Goal: Task Accomplishment & Management: Manage account settings

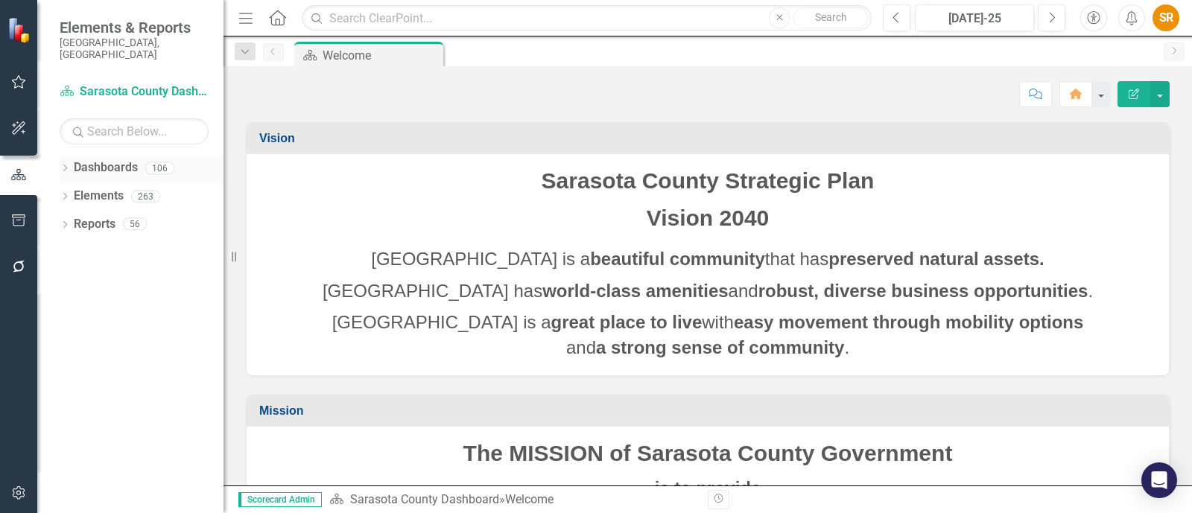
click at [91, 159] on link "Dashboards" at bounding box center [106, 167] width 64 height 17
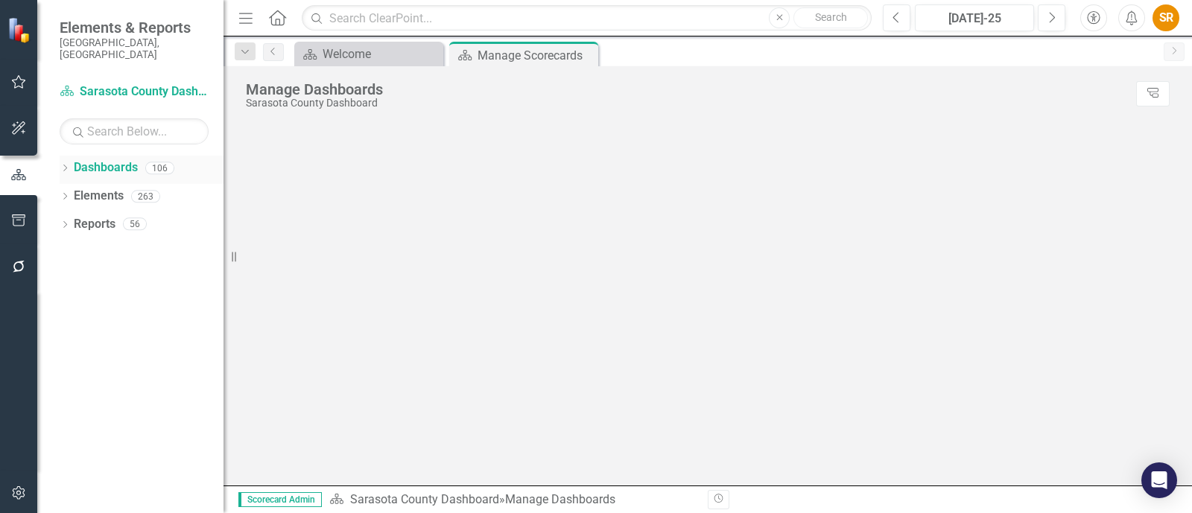
click at [60, 165] on icon "Dropdown" at bounding box center [65, 169] width 10 height 8
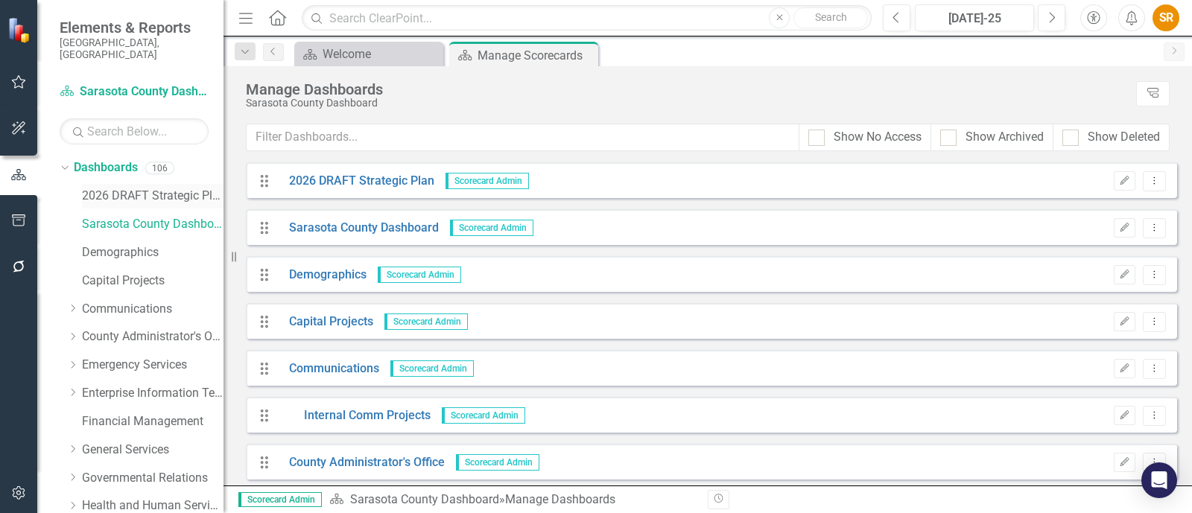
click at [155, 188] on link "2026 DRAFT Strategic Plan" at bounding box center [153, 196] width 142 height 17
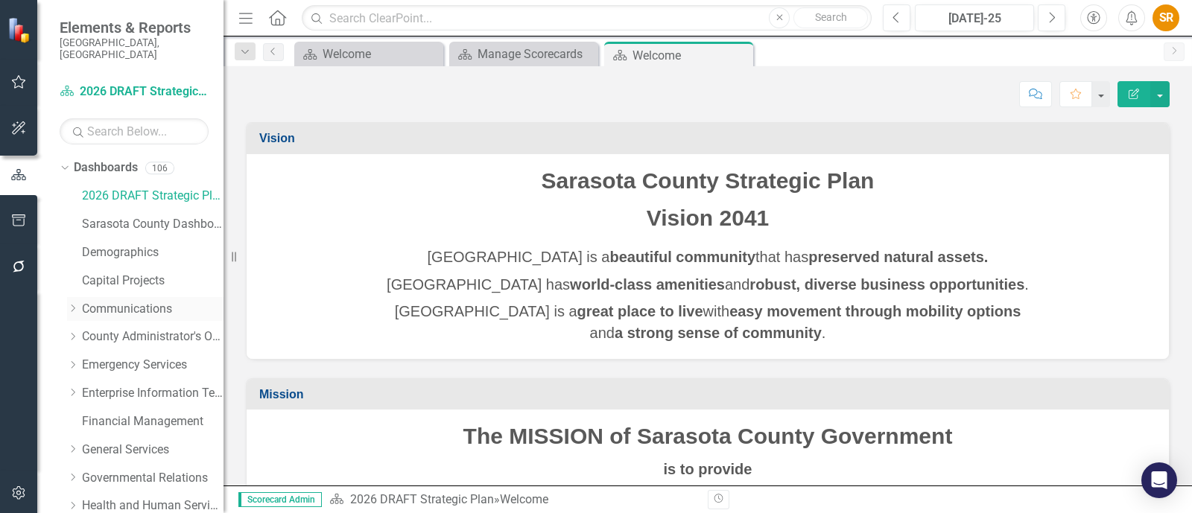
click at [142, 301] on link "Communications" at bounding box center [153, 309] width 142 height 17
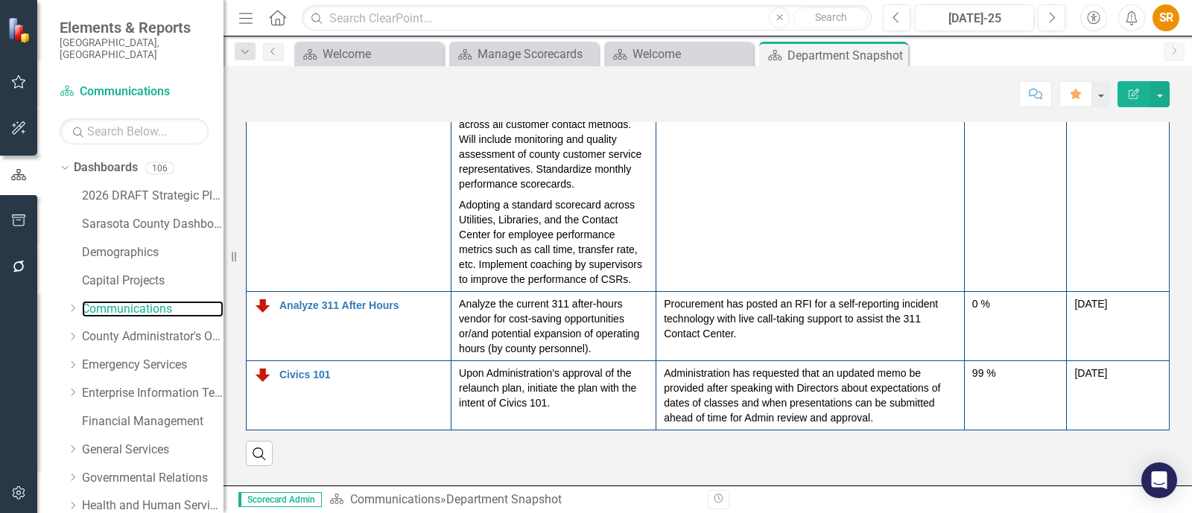
scroll to position [123, 0]
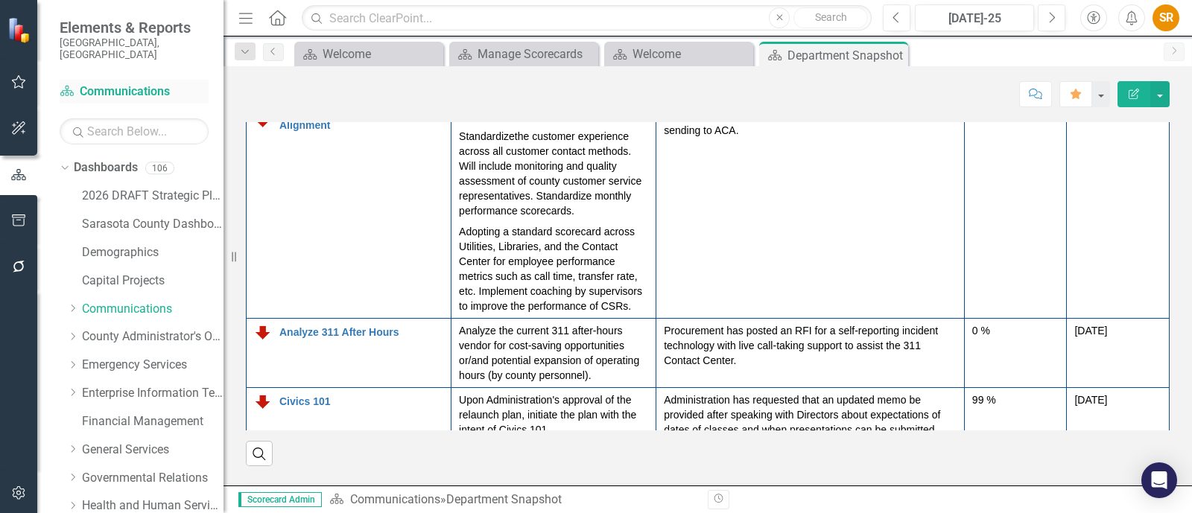
click at [149, 83] on link "Dashboard Communications" at bounding box center [134, 91] width 149 height 17
click at [171, 188] on link "2026 DRAFT Strategic Plan" at bounding box center [153, 196] width 142 height 17
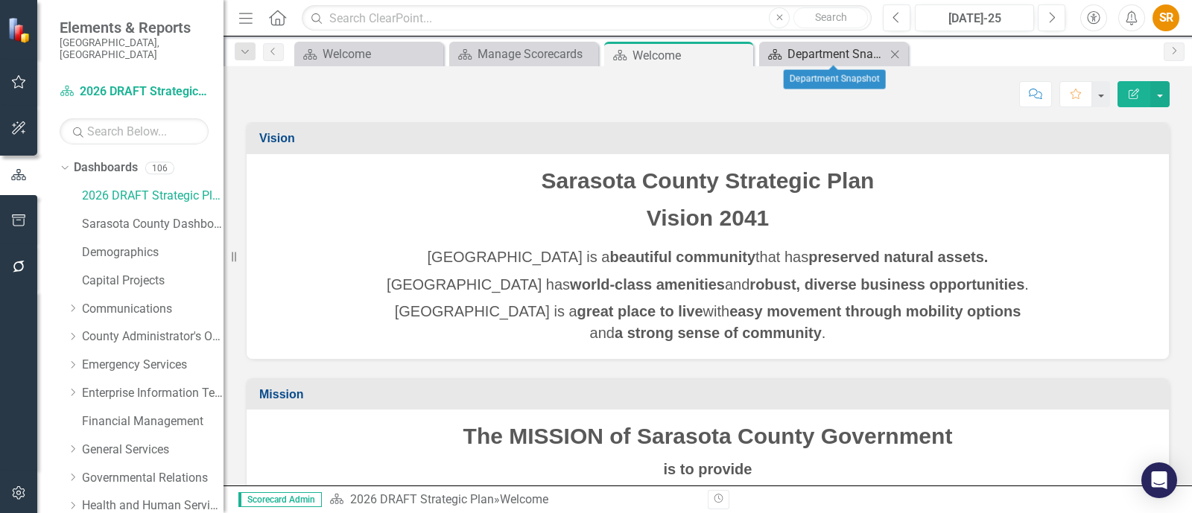
click at [831, 48] on div "Department Snapshot" at bounding box center [836, 54] width 98 height 19
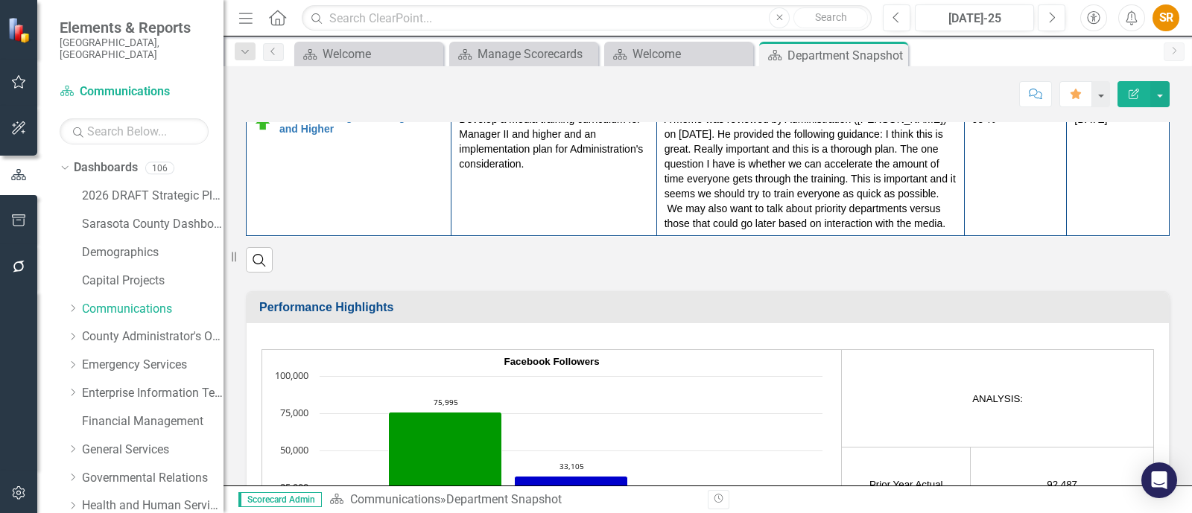
scroll to position [2049, 0]
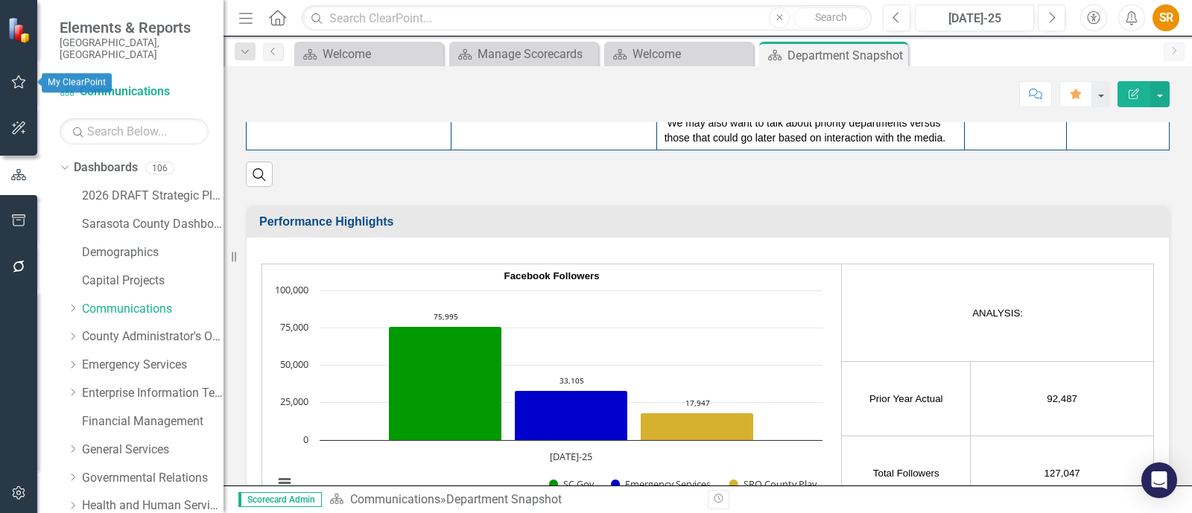
click at [17, 85] on icon "button" at bounding box center [19, 82] width 16 height 12
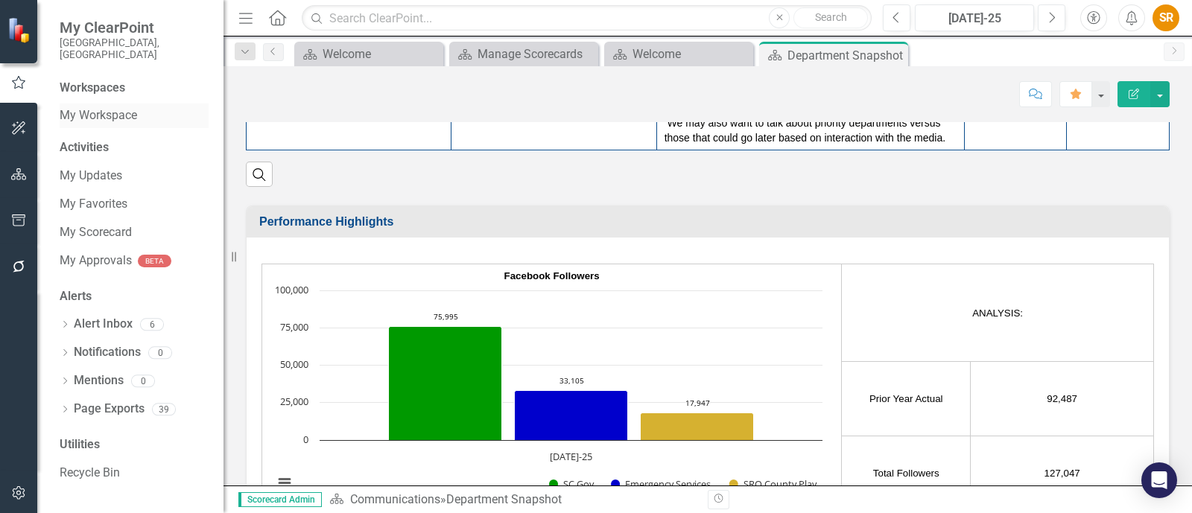
click at [117, 107] on link "My Workspace" at bounding box center [134, 115] width 149 height 17
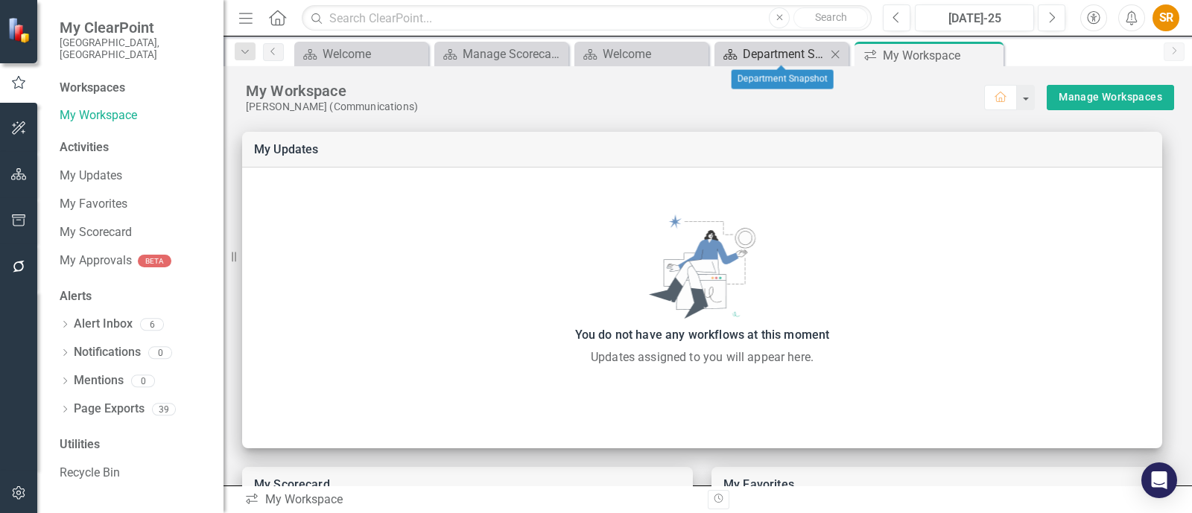
click at [778, 50] on div "Department Snapshot" at bounding box center [784, 54] width 83 height 19
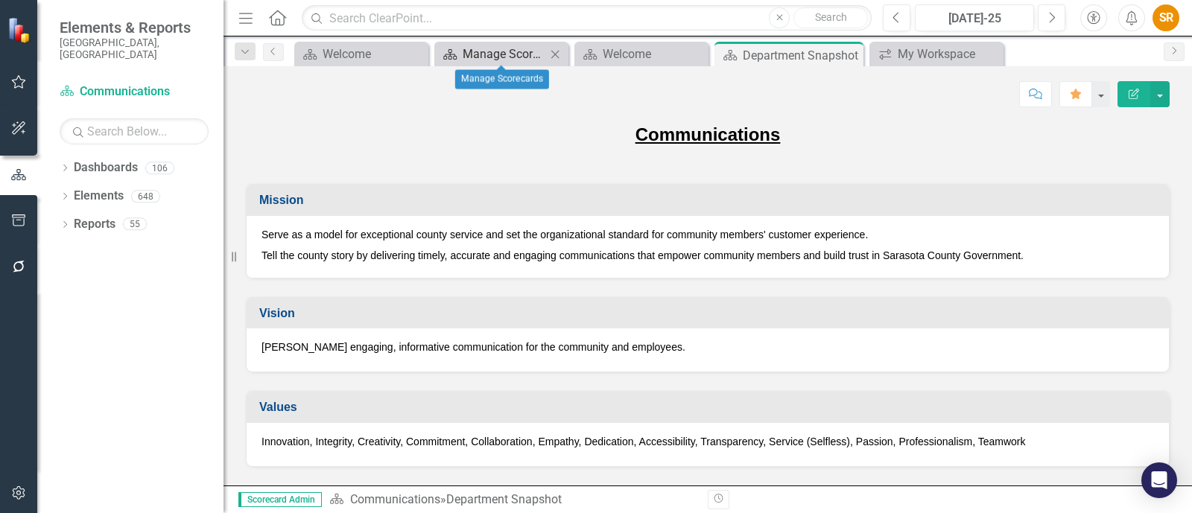
click at [514, 54] on div "Manage Scorecards" at bounding box center [504, 54] width 83 height 19
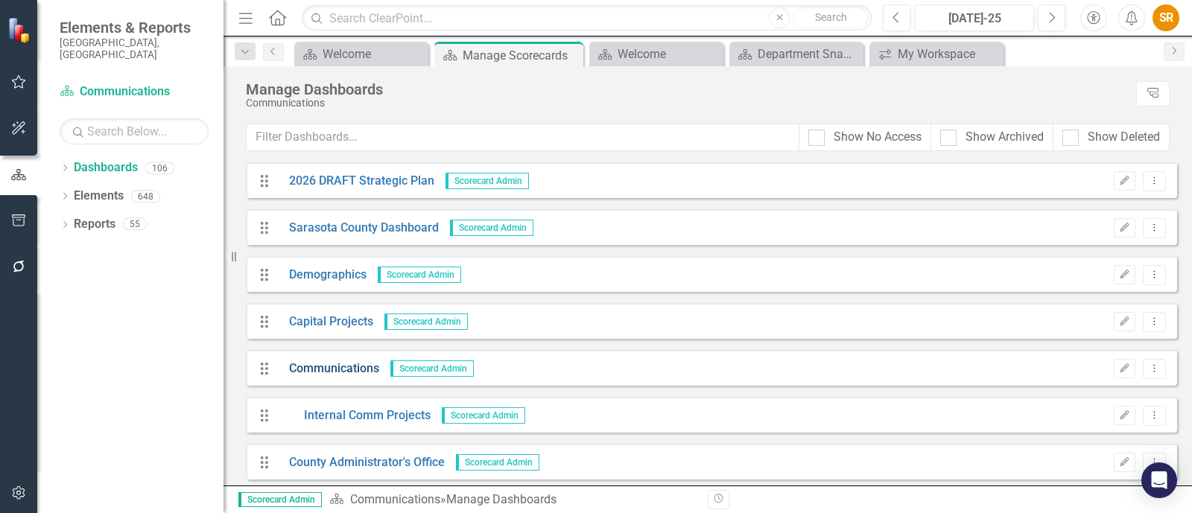
click at [343, 370] on link "Communications" at bounding box center [328, 369] width 101 height 17
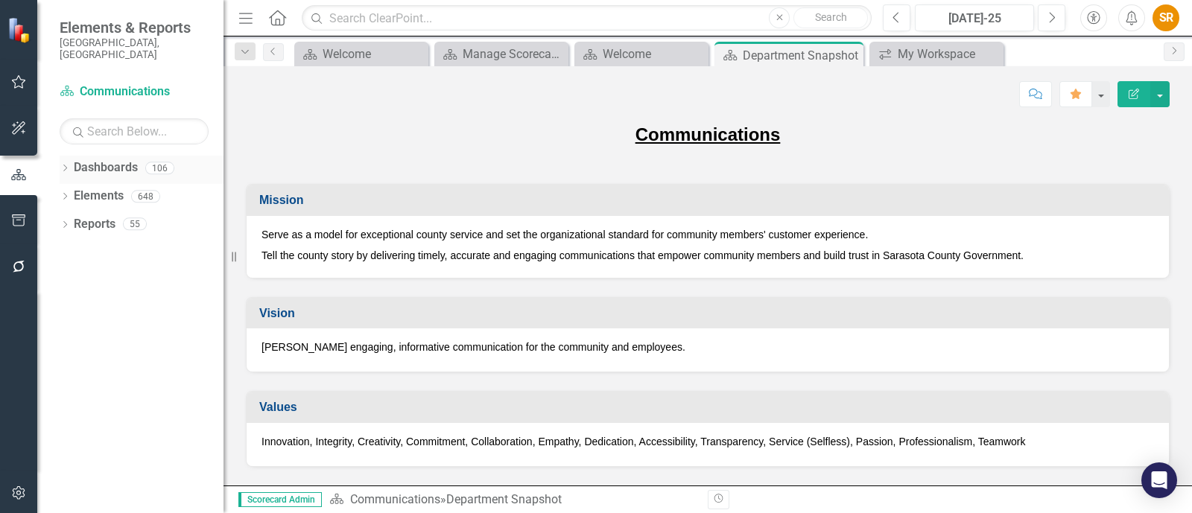
click at [69, 165] on icon "Dropdown" at bounding box center [65, 169] width 10 height 8
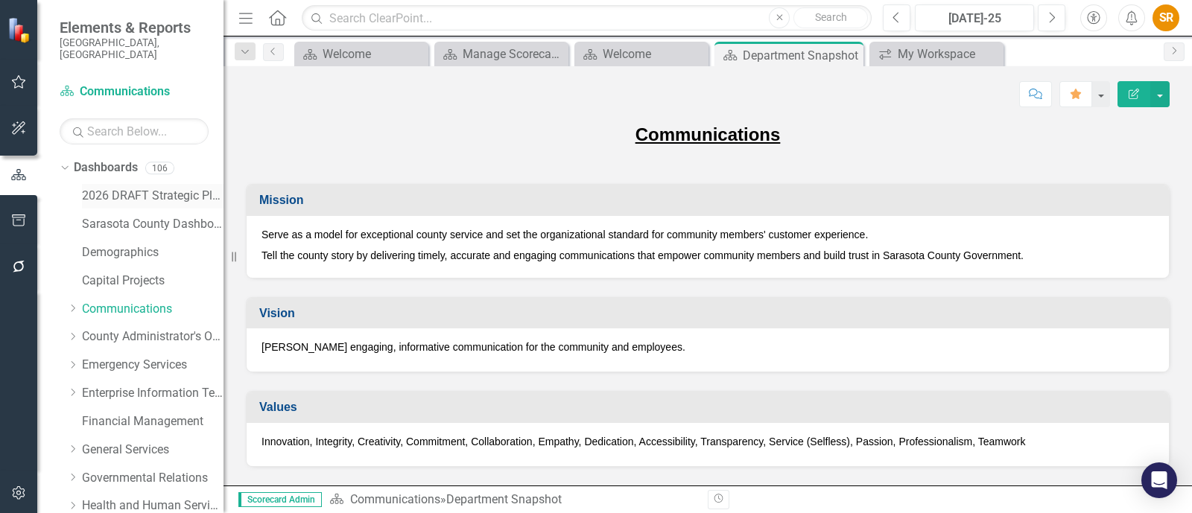
click at [166, 188] on link "2026 DRAFT Strategic Plan" at bounding box center [153, 196] width 142 height 17
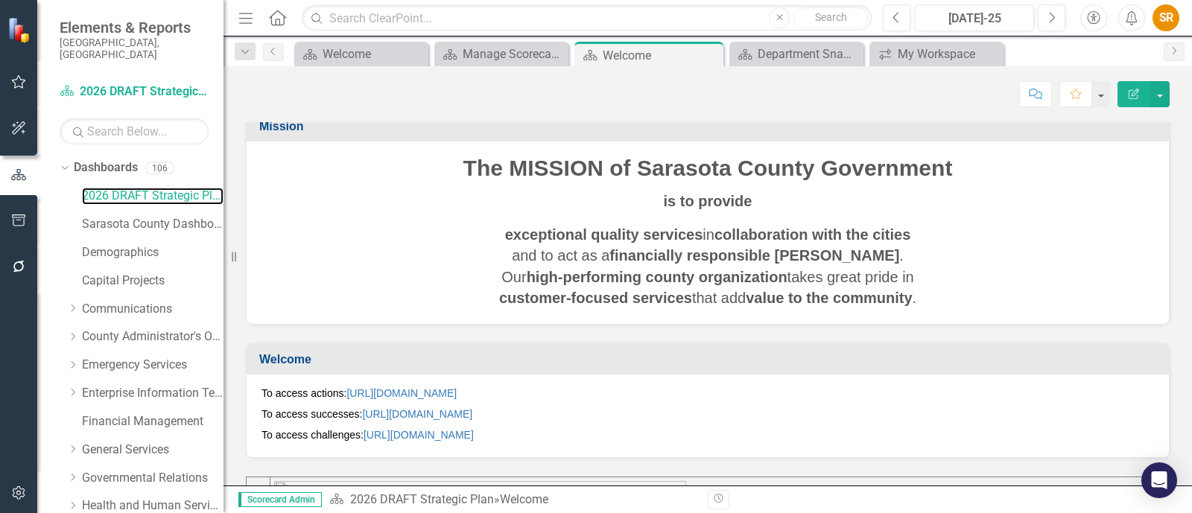
scroll to position [372, 0]
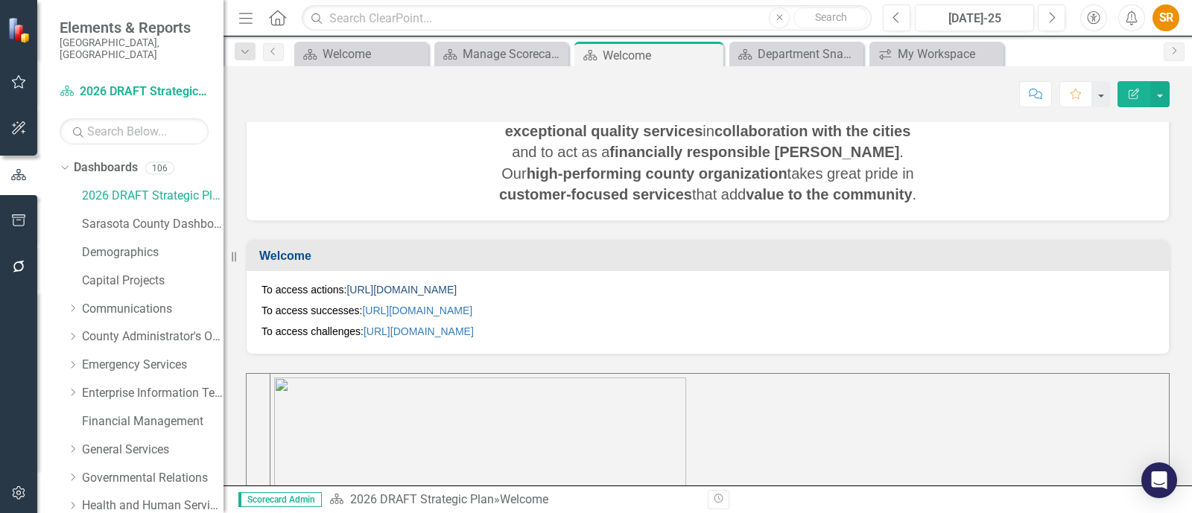
click at [457, 285] on link "[URL][DOMAIN_NAME]" at bounding box center [401, 290] width 110 height 12
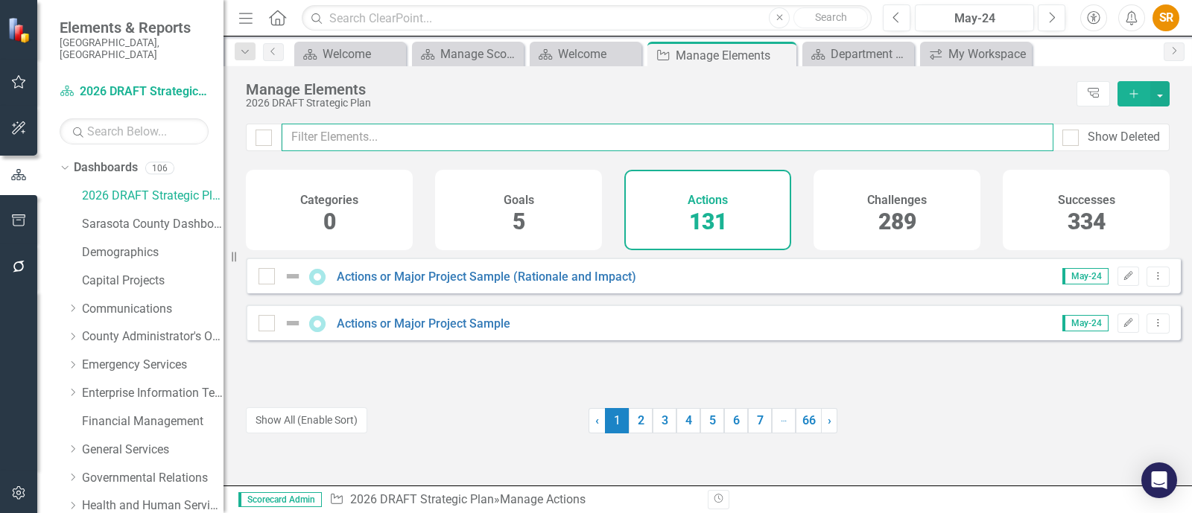
click at [402, 136] on input "text" at bounding box center [668, 138] width 772 height 28
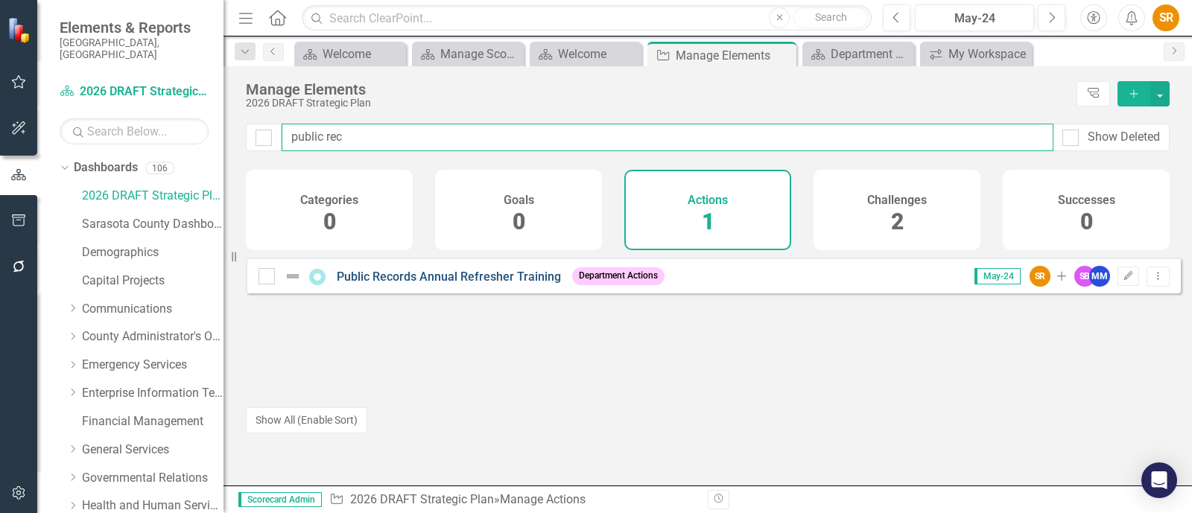
type input "public rec"
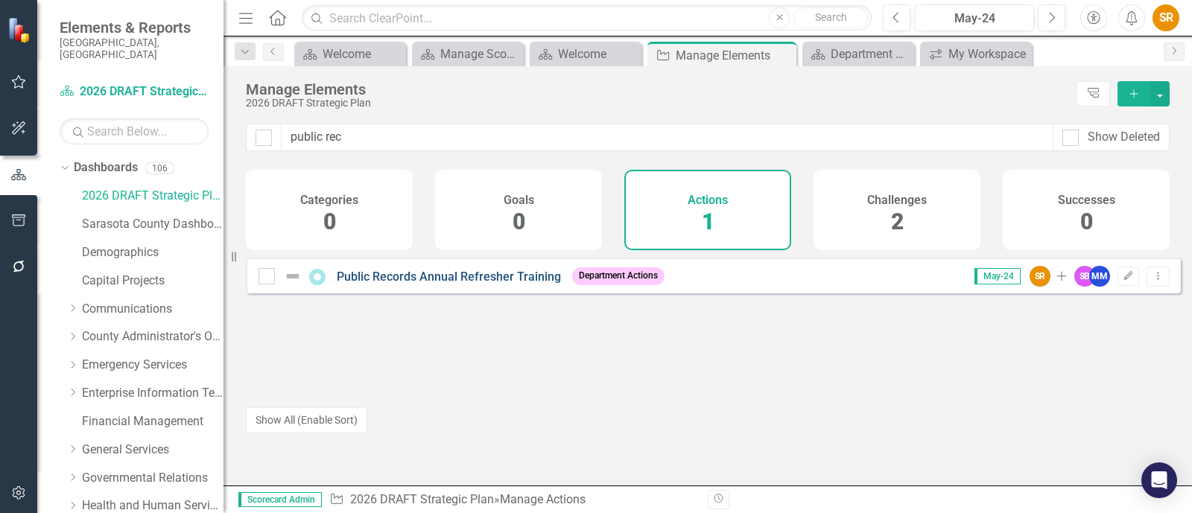
click at [378, 284] on link "Public Records Annual Refresher Training" at bounding box center [449, 277] width 224 height 14
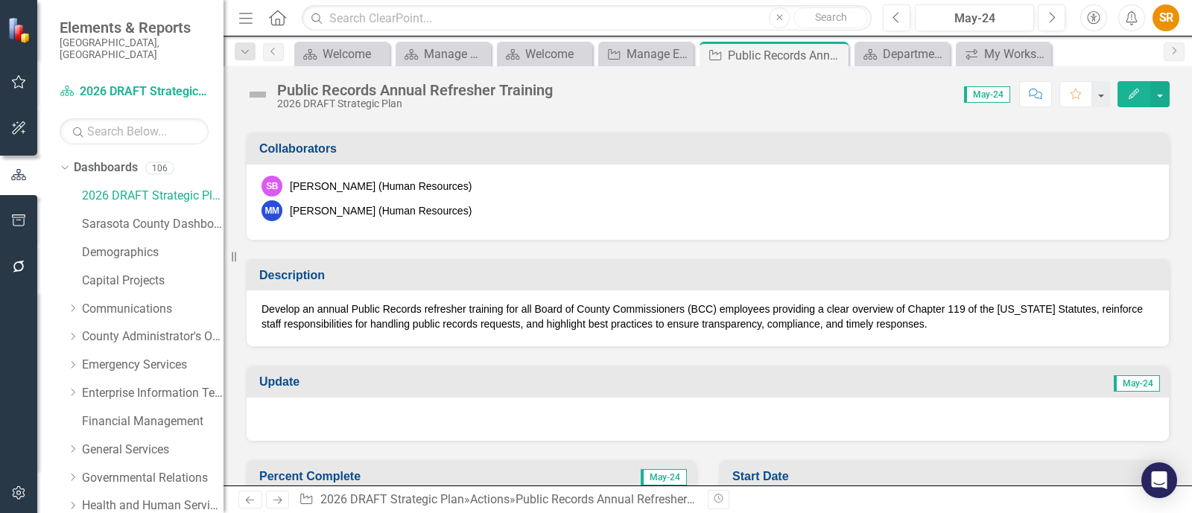
scroll to position [186, 0]
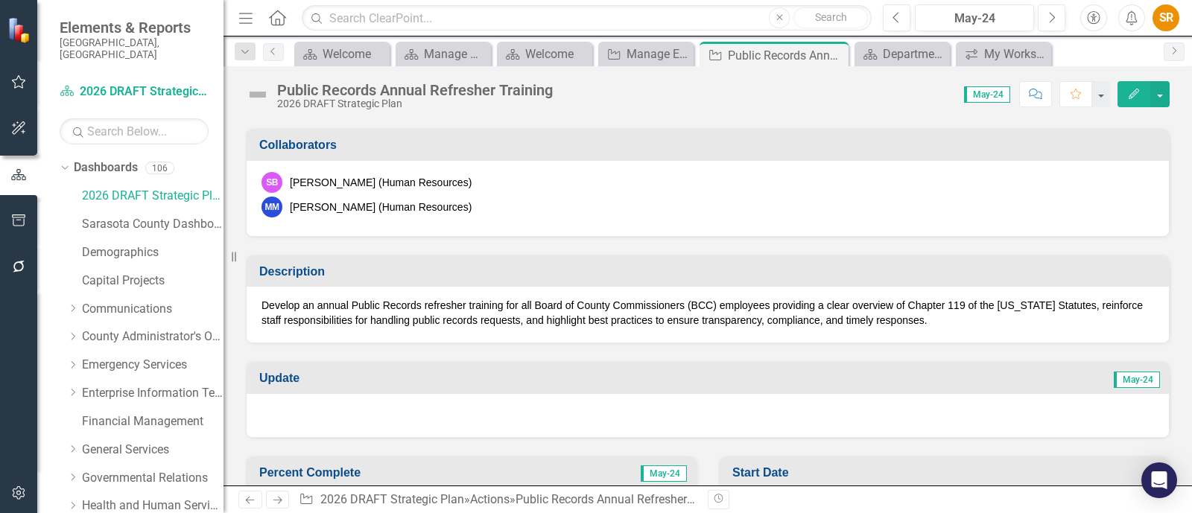
click at [514, 313] on p "Develop an annual Public Records refresher training for all Board of County Com…" at bounding box center [708, 313] width 893 height 30
click at [1134, 90] on icon "Edit" at bounding box center [1133, 94] width 13 height 10
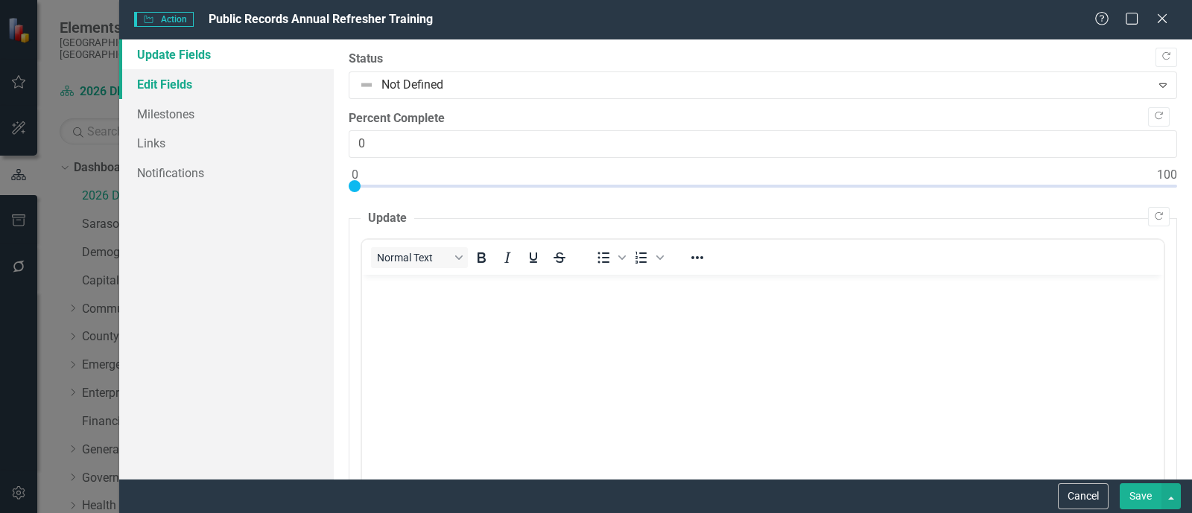
click at [158, 77] on link "Edit Fields" at bounding box center [226, 84] width 215 height 30
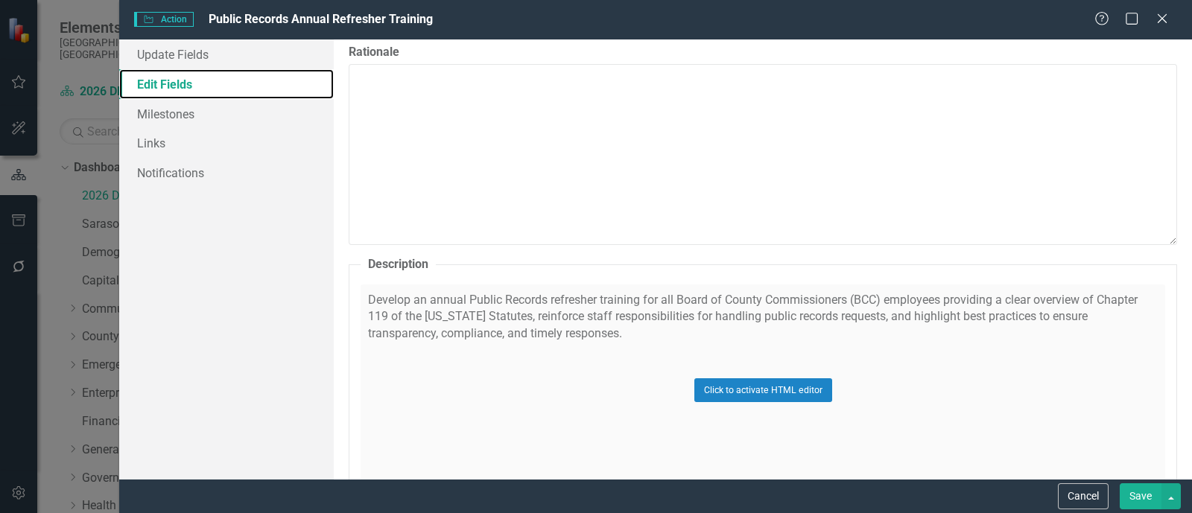
scroll to position [651, 0]
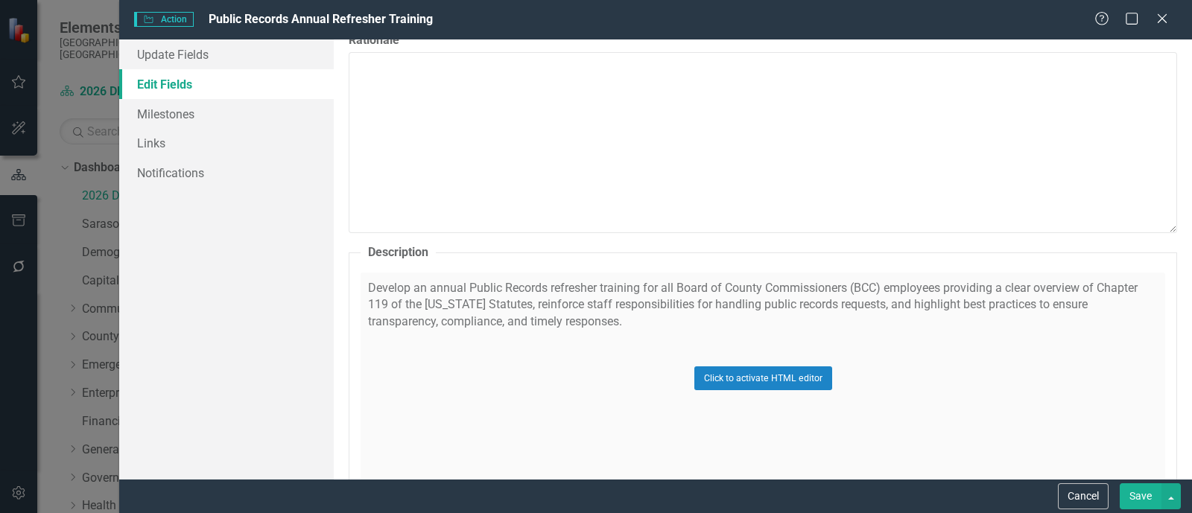
click at [570, 326] on div "Click to activate HTML editor" at bounding box center [763, 379] width 805 height 212
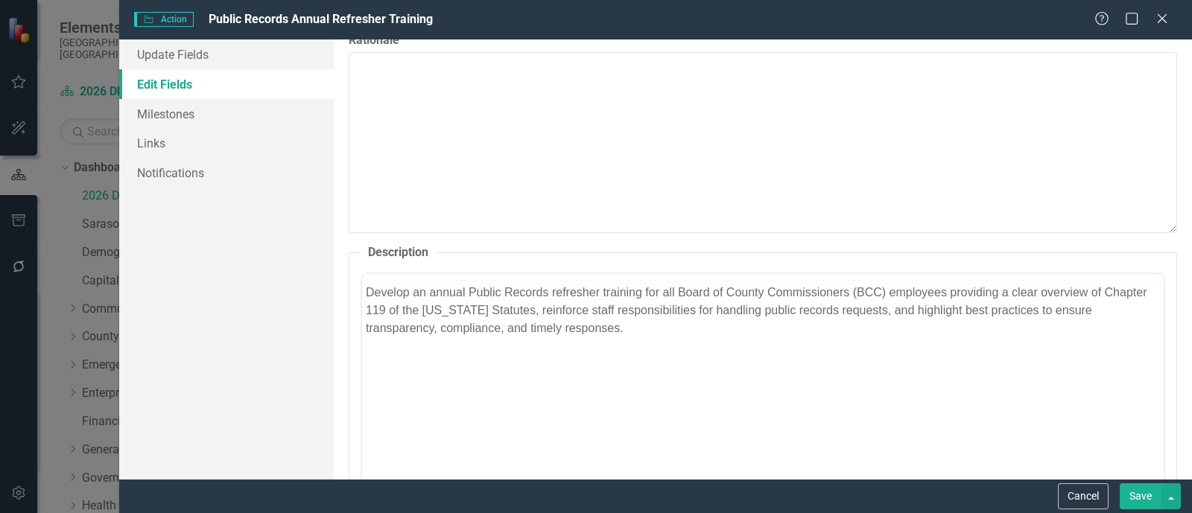
scroll to position [0, 0]
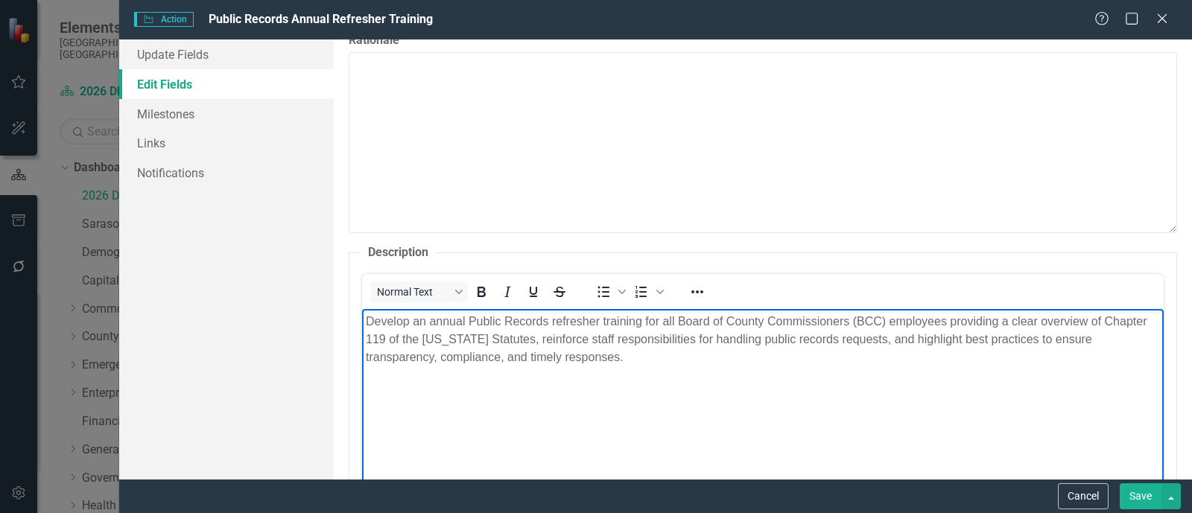
drag, startPoint x: 546, startPoint y: 350, endPoint x: 586, endPoint y: 352, distance: 40.3
click at [546, 351] on p "Develop an annual Public Records refresher training for all Board of County Com…" at bounding box center [763, 339] width 794 height 54
click at [591, 335] on p "Develop an annual Public Records refresher training for all Board of County Com…" at bounding box center [763, 339] width 794 height 54
click at [644, 317] on p "Develop an annual Public Records refresher training for all Board of County Com…" at bounding box center [763, 339] width 794 height 54
click at [640, 318] on p "Develop an annual Public Records refresher training for all Board of County Com…" at bounding box center [763, 339] width 794 height 54
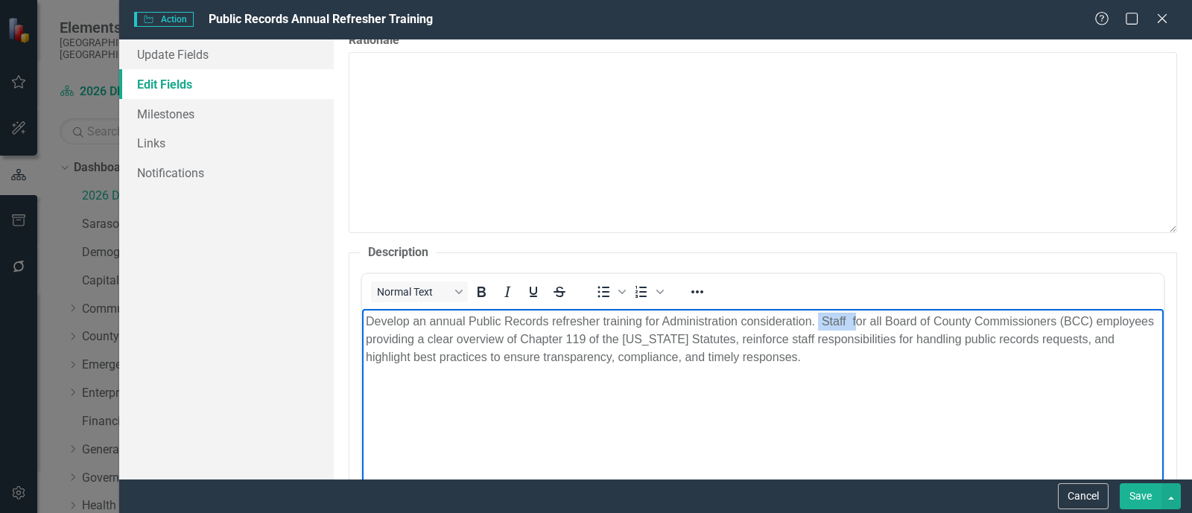
drag, startPoint x: 855, startPoint y: 320, endPoint x: 817, endPoint y: 320, distance: 38.0
click at [817, 320] on p "Develop an annual Public Records refresher training for Administration consider…" at bounding box center [763, 339] width 794 height 54
click at [885, 352] on p "Develop an annual Public Records refresher training for Administration consider…" at bounding box center [763, 339] width 794 height 54
drag, startPoint x: 869, startPoint y: 317, endPoint x: 819, endPoint y: 317, distance: 50.7
click at [819, 317] on p "Develop an annual Public Records refresher training for Administration consider…" at bounding box center [763, 339] width 794 height 54
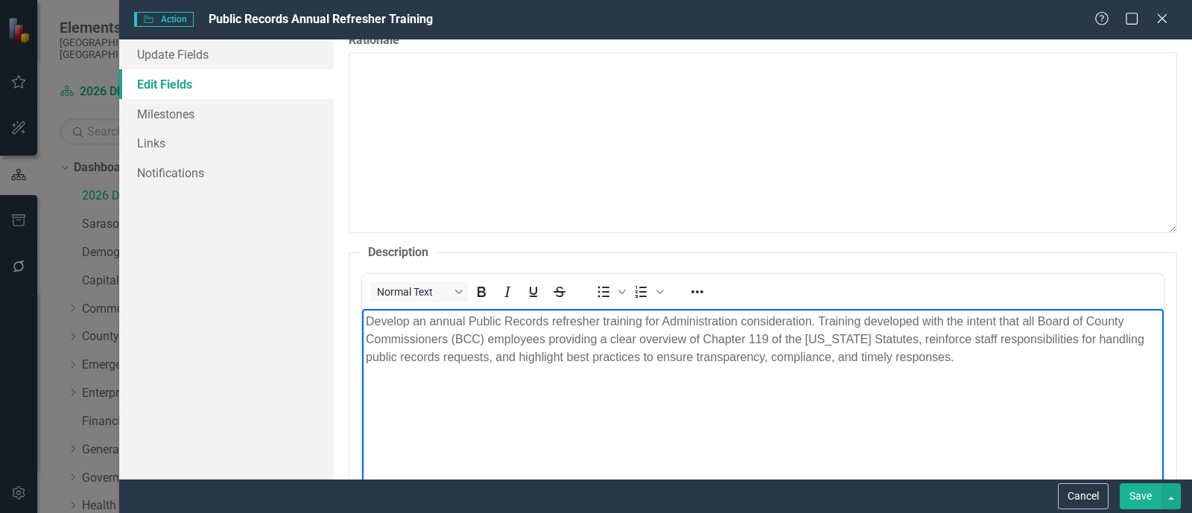
click at [548, 337] on p "Develop an annual Public Records refresher training for Administration consider…" at bounding box center [763, 339] width 794 height 54
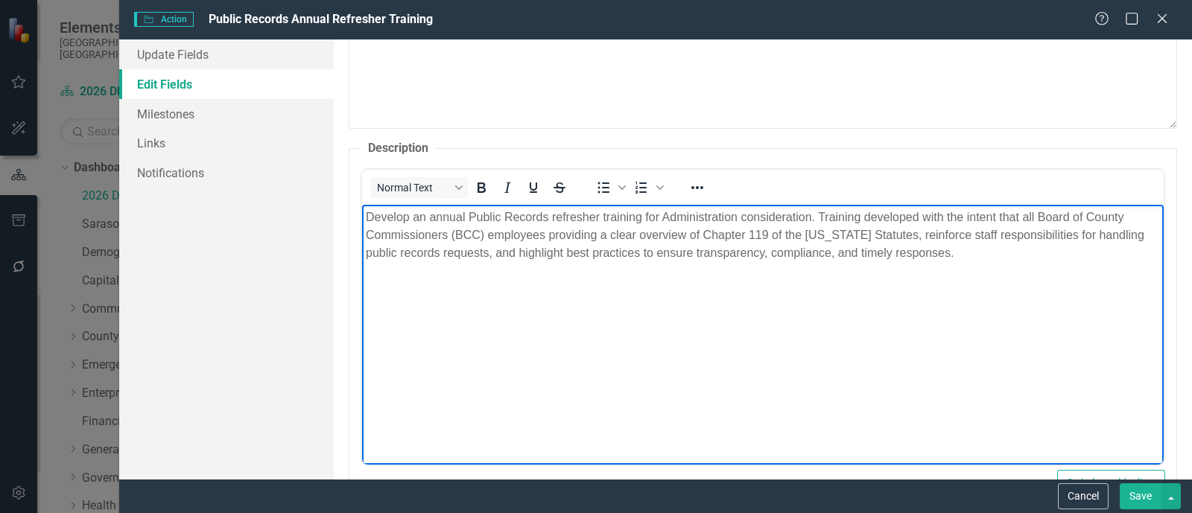
scroll to position [744, 0]
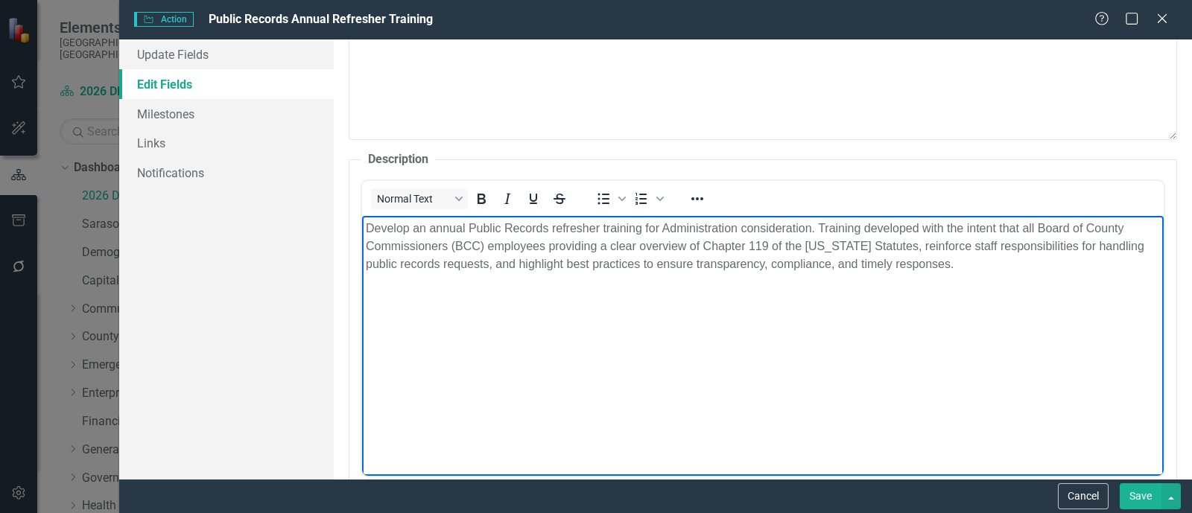
click at [909, 337] on body "Develop an annual Public Records refresher training for Administration consider…" at bounding box center [763, 327] width 802 height 224
click at [811, 226] on p "Develop an annual Public Records refresher training for Administration consider…" at bounding box center [763, 246] width 794 height 54
click at [822, 226] on p "Develop an annual Public Records refresher training for Administration consider…" at bounding box center [763, 246] width 794 height 54
drag, startPoint x: 1077, startPoint y: 224, endPoint x: 942, endPoint y: 226, distance: 135.6
click at [942, 226] on p "Develop an annual Public Records refresher training for Administration consider…" at bounding box center [763, 246] width 794 height 54
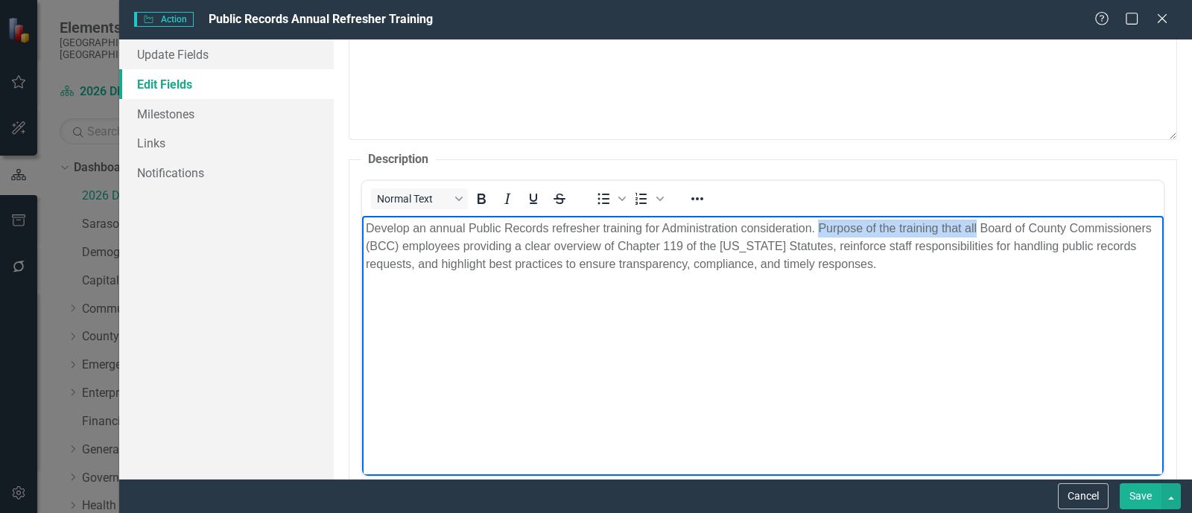
drag, startPoint x: 978, startPoint y: 220, endPoint x: 818, endPoint y: 227, distance: 160.4
click at [818, 227] on p "Develop an annual Public Records refresher training for Administration consider…" at bounding box center [763, 246] width 794 height 54
click at [480, 242] on p "Develop an annual Public Records refresher training for Administration consider…" at bounding box center [763, 246] width 794 height 54
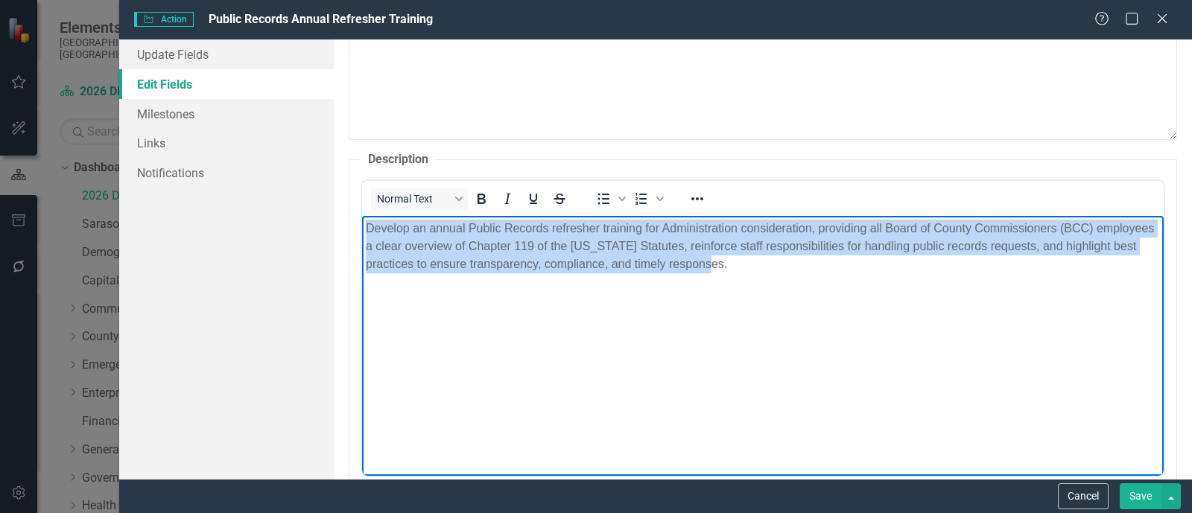
drag, startPoint x: 854, startPoint y: 262, endPoint x: 344, endPoint y: 226, distance: 510.8
click at [362, 226] on html "Develop an annual Public Records refresher training for Administration consider…" at bounding box center [763, 327] width 802 height 224
copy p "Develop an annual Public Records refresher training for Administration consider…"
click at [821, 370] on body "Develop an annual Public Records refresher training for Administration consider…" at bounding box center [763, 327] width 802 height 224
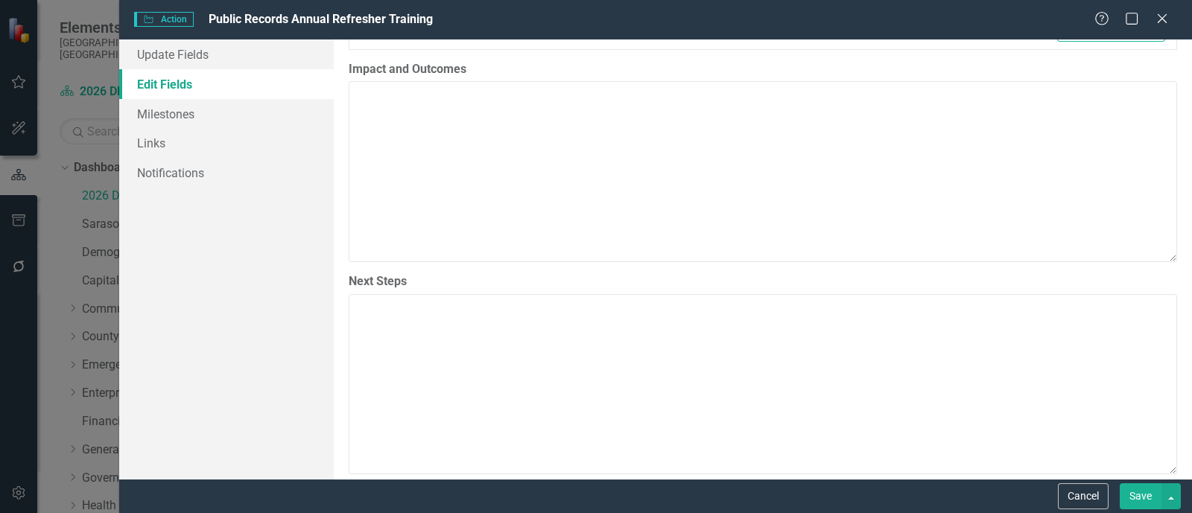
scroll to position [1181, 0]
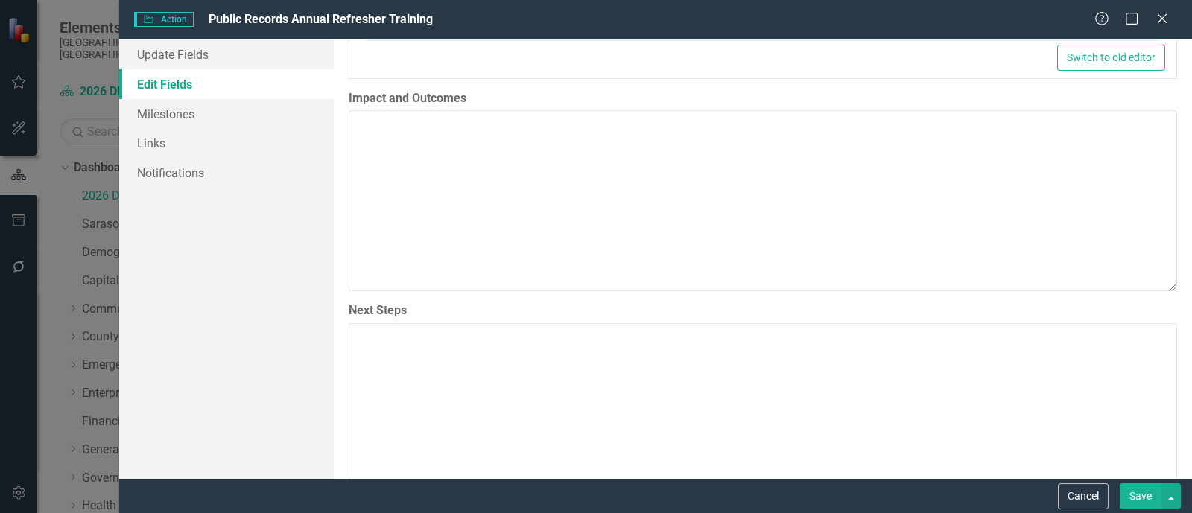
click at [1151, 501] on button "Save" at bounding box center [1141, 497] width 42 height 26
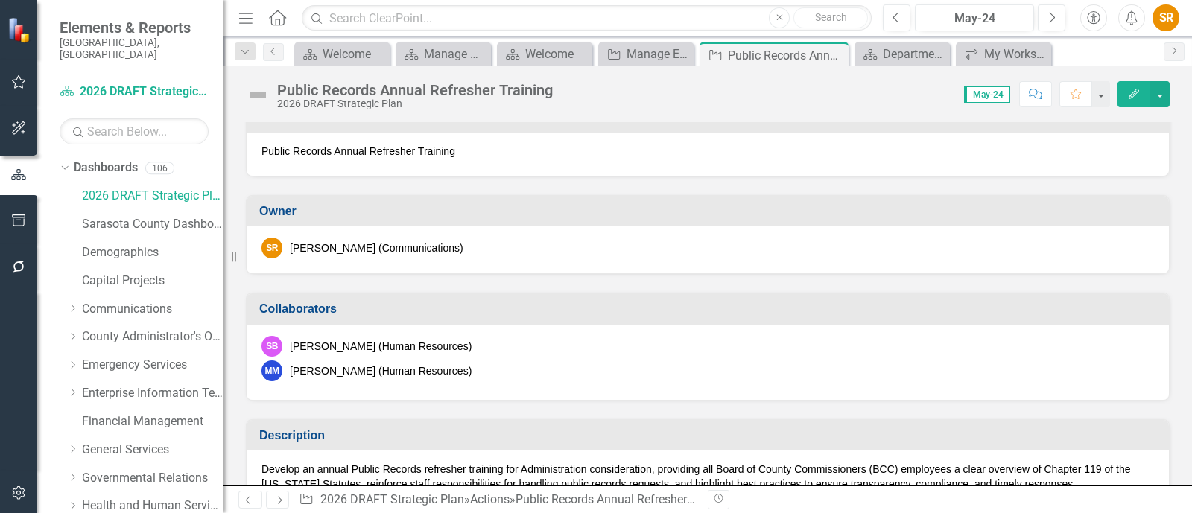
scroll to position [0, 0]
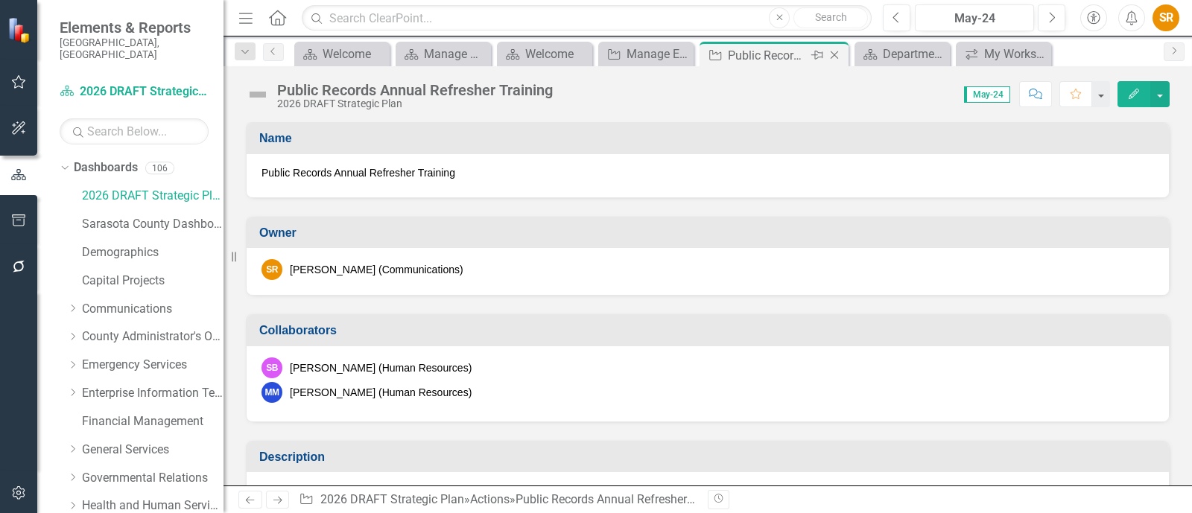
click at [834, 54] on icon at bounding box center [835, 55] width 8 height 8
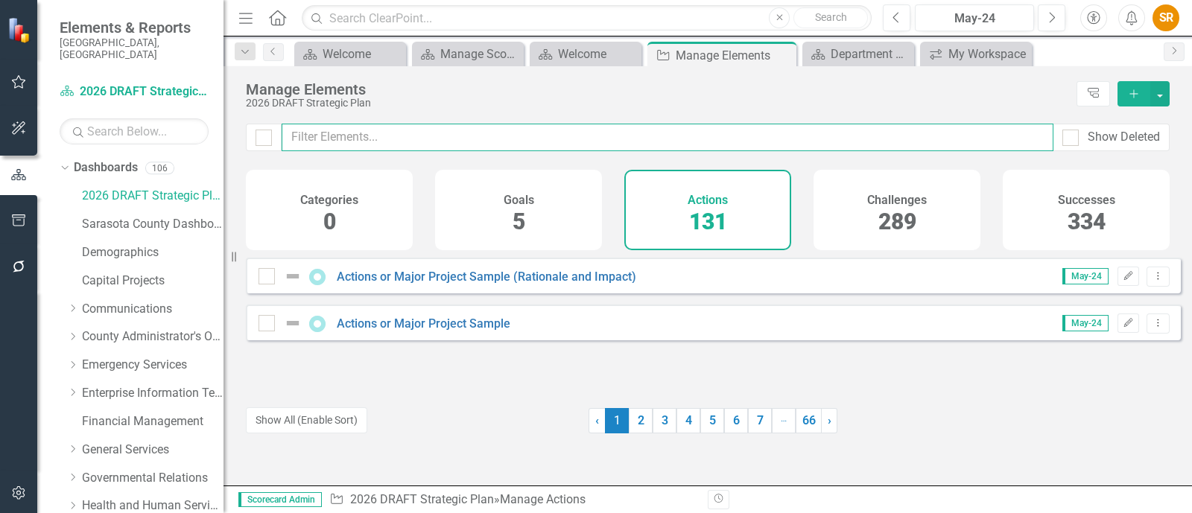
click at [414, 133] on input "text" at bounding box center [668, 138] width 772 height 28
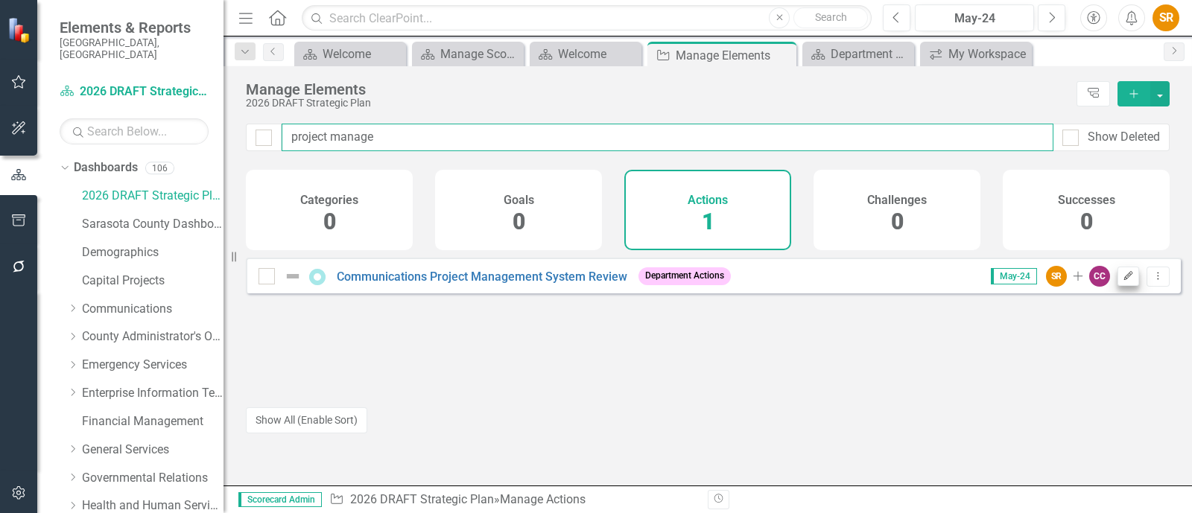
type input "project manage"
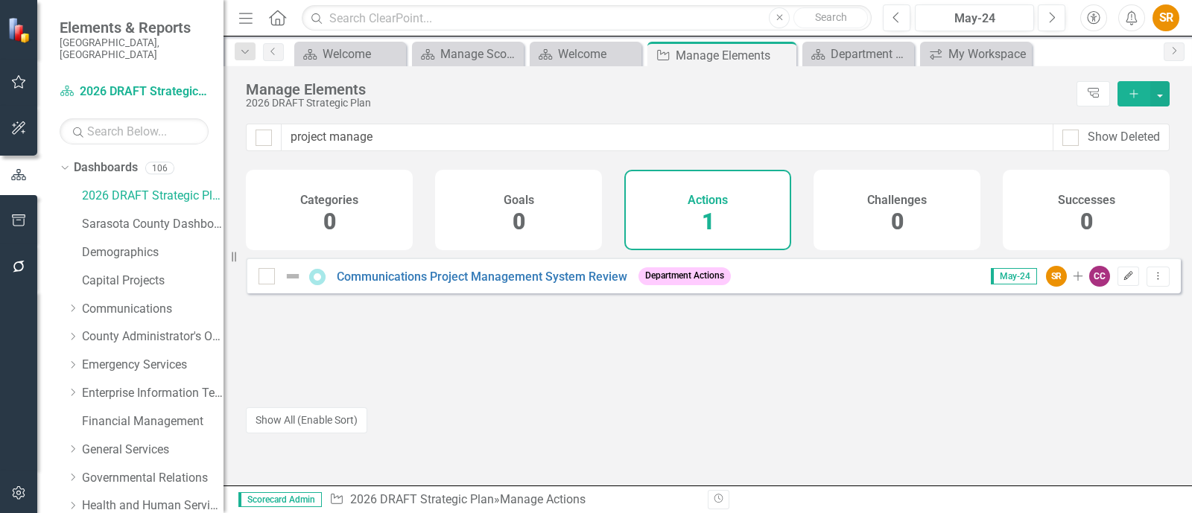
click at [1123, 281] on icon "Edit" at bounding box center [1128, 276] width 11 height 9
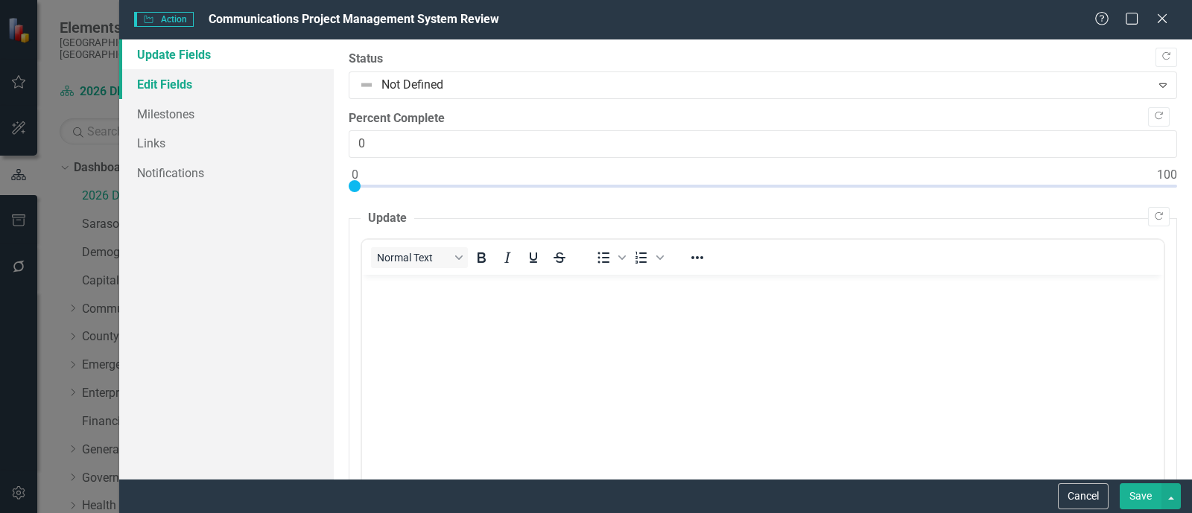
click at [191, 82] on link "Edit Fields" at bounding box center [226, 84] width 215 height 30
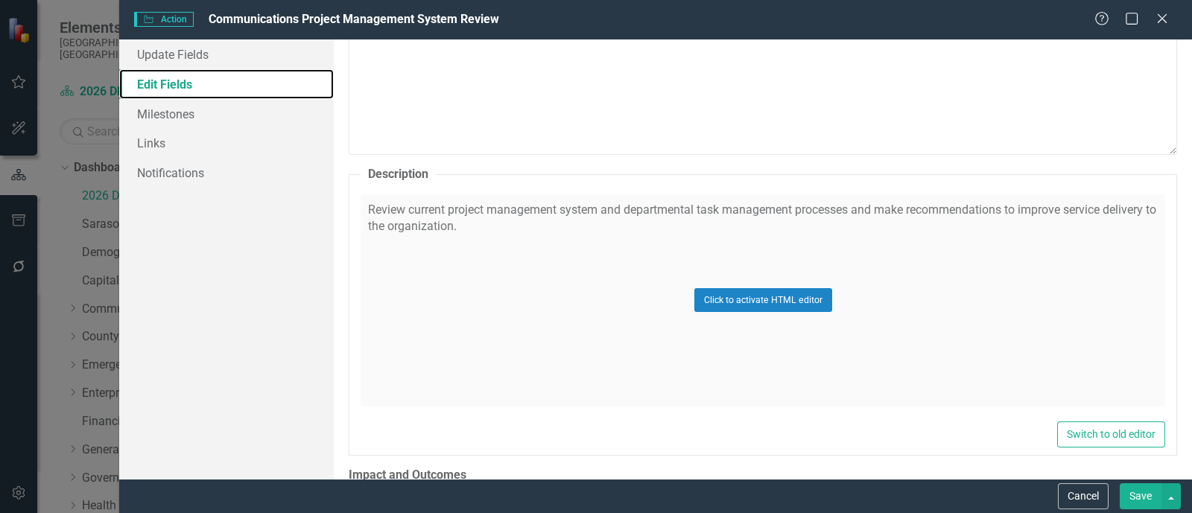
scroll to position [744, 0]
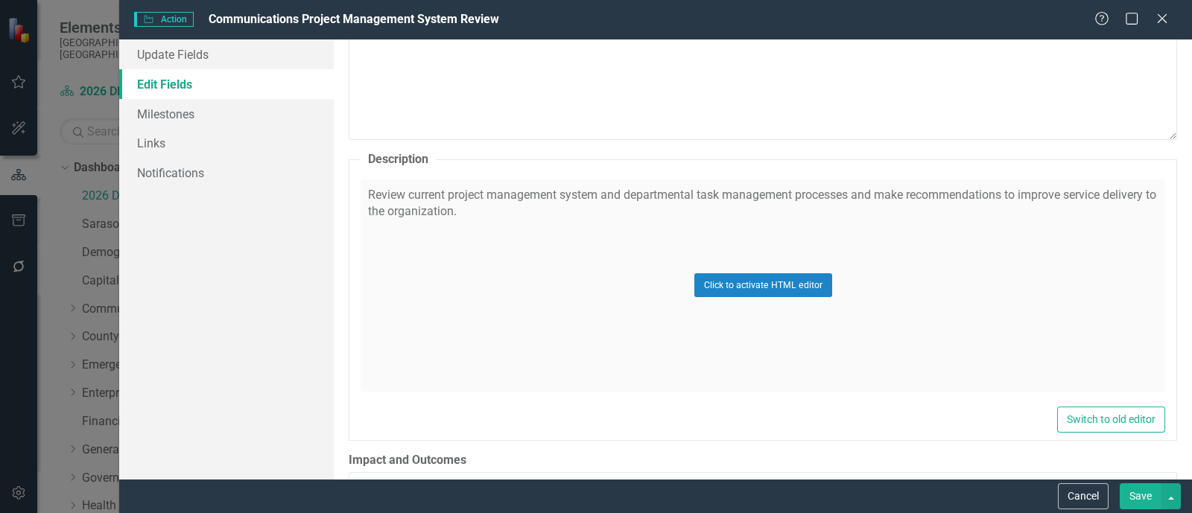
click at [493, 250] on div "Click to activate HTML editor" at bounding box center [763, 286] width 805 height 212
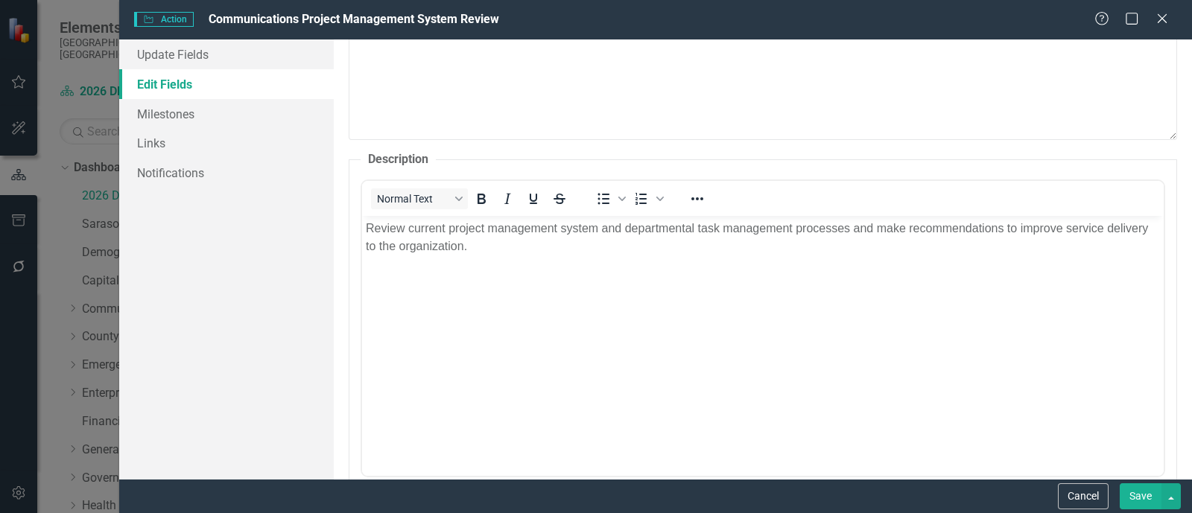
scroll to position [0, 0]
click at [542, 238] on p "Review current project management system and departmental task management proce…" at bounding box center [763, 237] width 794 height 36
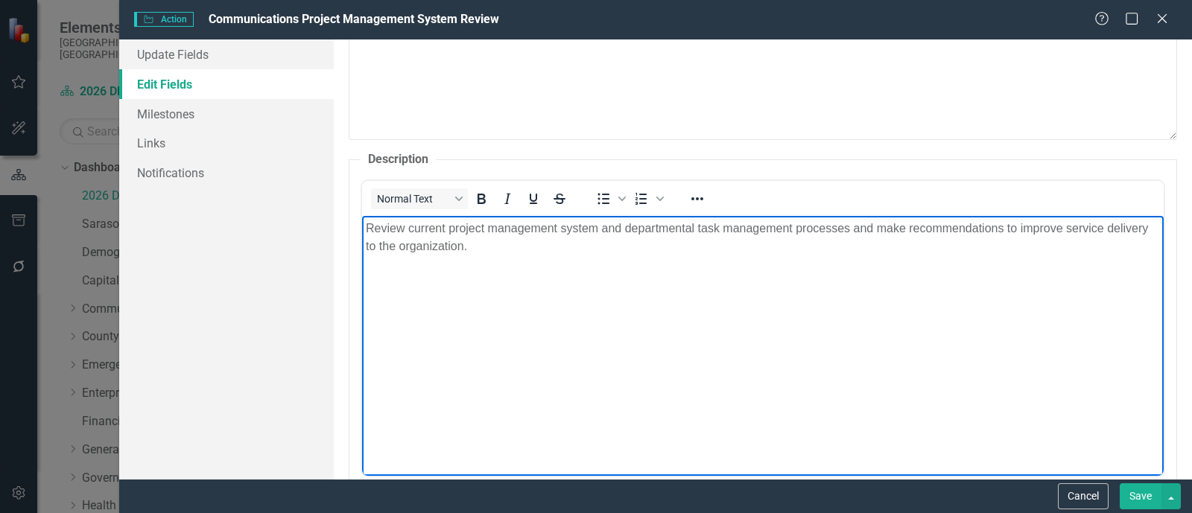
drag, startPoint x: 874, startPoint y: 231, endPoint x: 956, endPoint y: 221, distance: 82.6
click at [876, 231] on p "Review current project management system and departmental task management proce…" at bounding box center [763, 237] width 794 height 36
click at [926, 253] on p "Review current project management system and departmental task management proce…" at bounding box center [763, 237] width 794 height 36
click at [852, 226] on p "Review current project management system and departmental task management proce…" at bounding box center [763, 237] width 794 height 36
click at [849, 227] on p "Review current project management system and departmental task management proce…" at bounding box center [763, 237] width 794 height 36
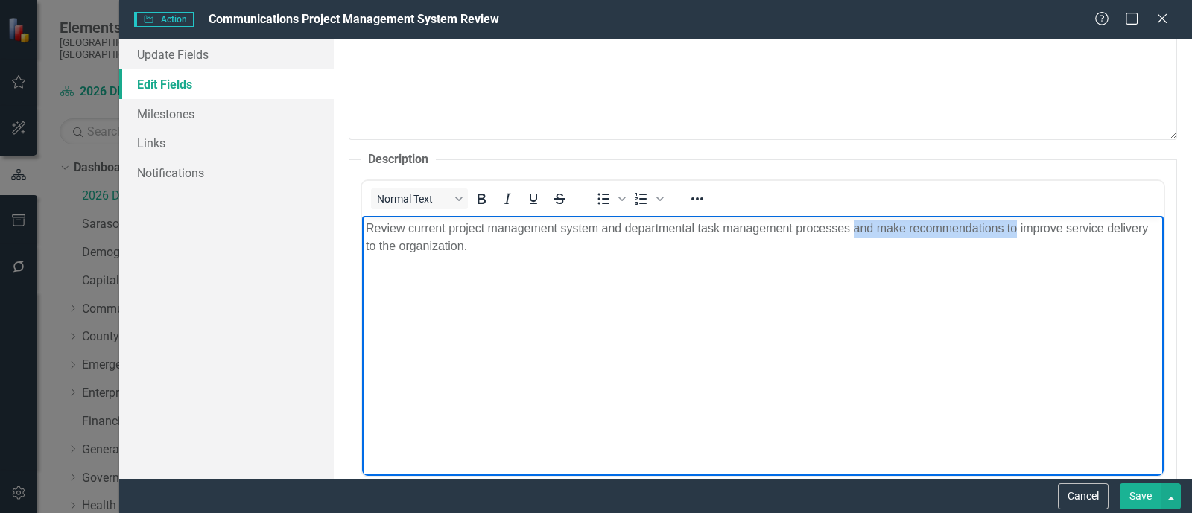
drag, startPoint x: 879, startPoint y: 227, endPoint x: 1017, endPoint y: 226, distance: 137.8
click at [1017, 226] on p "Review current project management system and departmental task management proce…" at bounding box center [763, 237] width 794 height 36
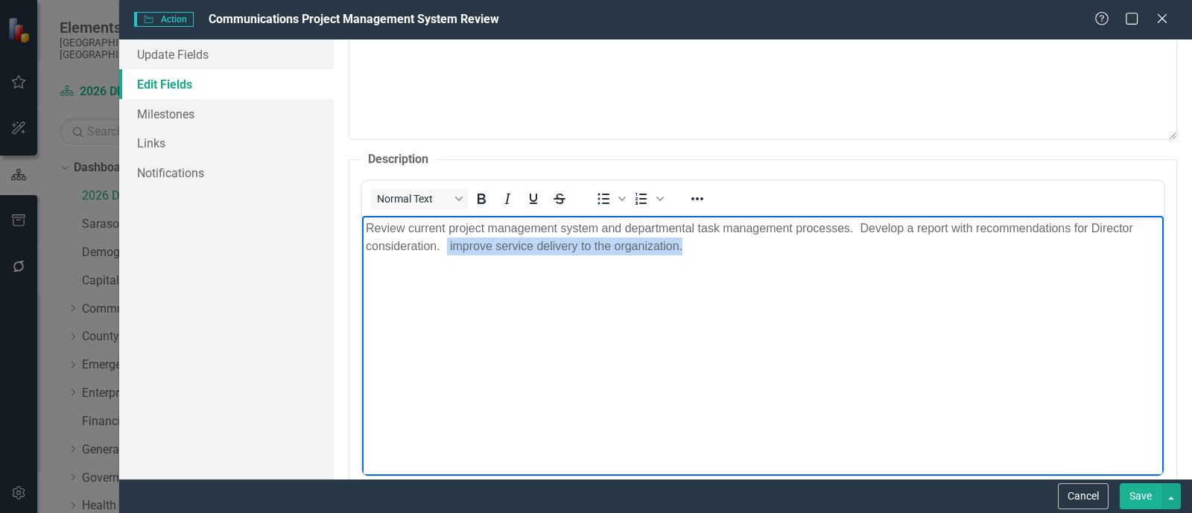
drag, startPoint x: 710, startPoint y: 247, endPoint x: 447, endPoint y: 250, distance: 263.0
click at [447, 250] on p "Review current project management system and departmental task management proce…" at bounding box center [763, 237] width 794 height 36
drag, startPoint x: 785, startPoint y: 246, endPoint x: 792, endPoint y: 243, distance: 8.0
click at [785, 246] on p "Review current project management system and departmental task management proce…" at bounding box center [763, 237] width 794 height 36
drag, startPoint x: 849, startPoint y: 227, endPoint x: 879, endPoint y: 217, distance: 31.6
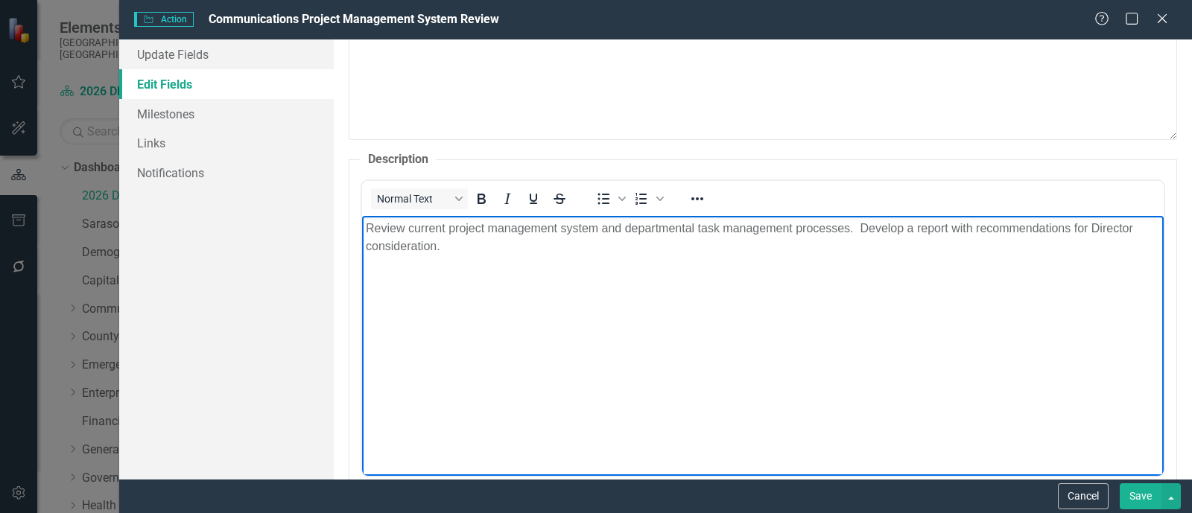
click at [849, 227] on p "Review current project management system and departmental task management proce…" at bounding box center [763, 237] width 794 height 36
drag, startPoint x: 855, startPoint y: 226, endPoint x: 928, endPoint y: 227, distance: 73.0
click at [855, 227] on p "Review current project management system and departmental task management proce…" at bounding box center [763, 237] width 794 height 36
drag, startPoint x: 435, startPoint y: 250, endPoint x: 456, endPoint y: 246, distance: 21.2
click at [438, 249] on p "Review current project management system and departmental task management proce…" at bounding box center [763, 237] width 794 height 36
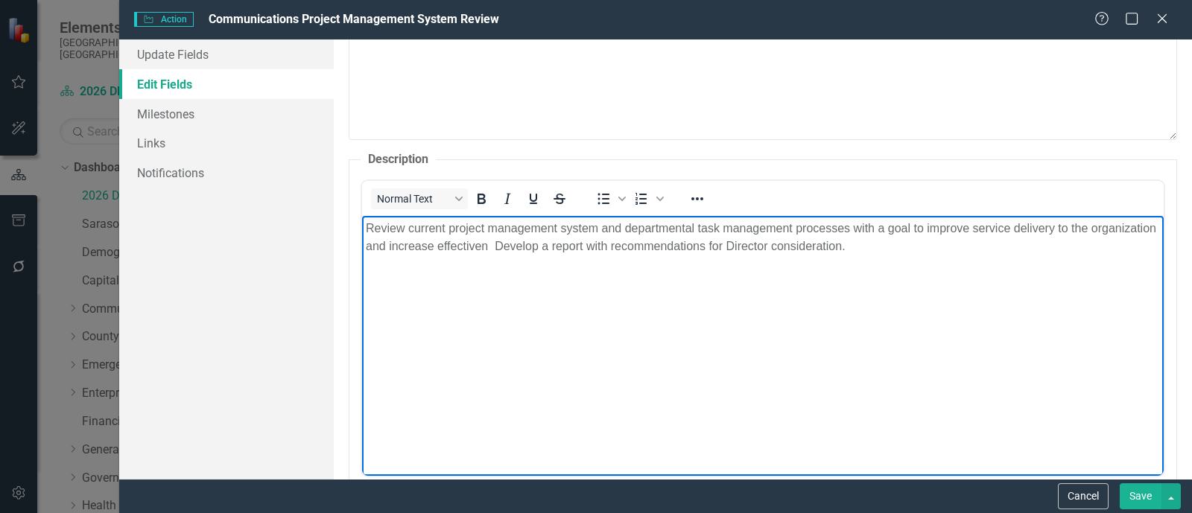
click at [856, 228] on p "Review current project management system and departmental task management proce…" at bounding box center [763, 237] width 794 height 36
click at [856, 226] on p "Review current project management system and departmental task management proce…" at bounding box center [763, 237] width 794 height 36
click at [855, 226] on p "Review current project management system and departmental task management proce…" at bounding box center [763, 237] width 794 height 36
click at [853, 226] on p "Review current project management system and departmental task management proce…" at bounding box center [763, 237] width 794 height 36
click at [1045, 227] on p "Review current project management system and departmental task management proce…" at bounding box center [763, 237] width 794 height 36
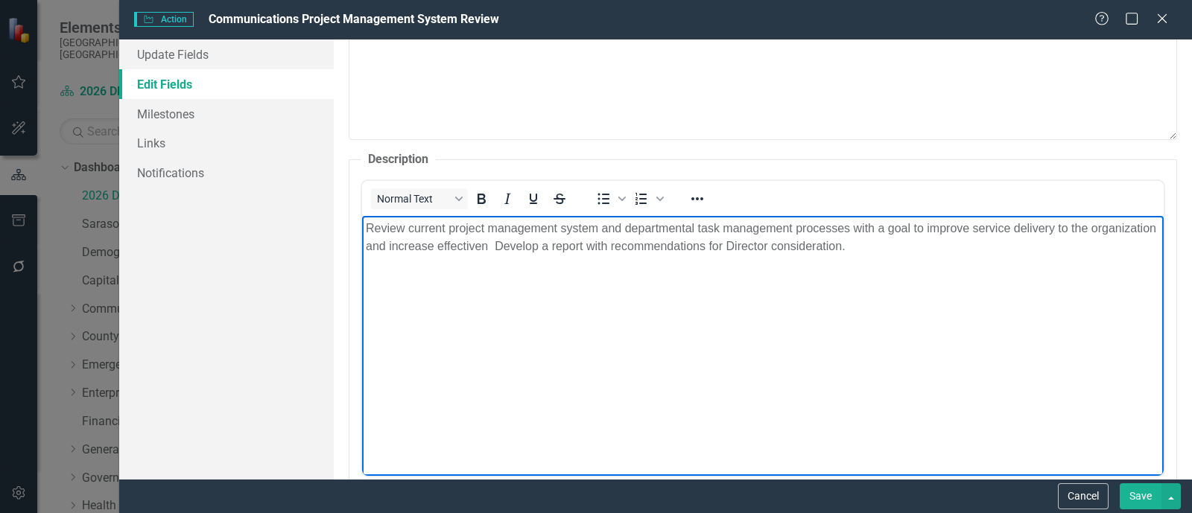
click at [1094, 224] on p "Review current project management system and departmental task management proce…" at bounding box center [763, 237] width 794 height 36
drag, startPoint x: 433, startPoint y: 245, endPoint x: 562, endPoint y: 244, distance: 128.9
click at [562, 244] on p "Review current project management system and departmental task management proce…" at bounding box center [763, 237] width 794 height 36
click at [557, 253] on p "Review current project management system and departmental task management proce…" at bounding box center [763, 237] width 794 height 36
click at [554, 245] on p "Review current project management system and departmental task management proce…" at bounding box center [763, 237] width 794 height 36
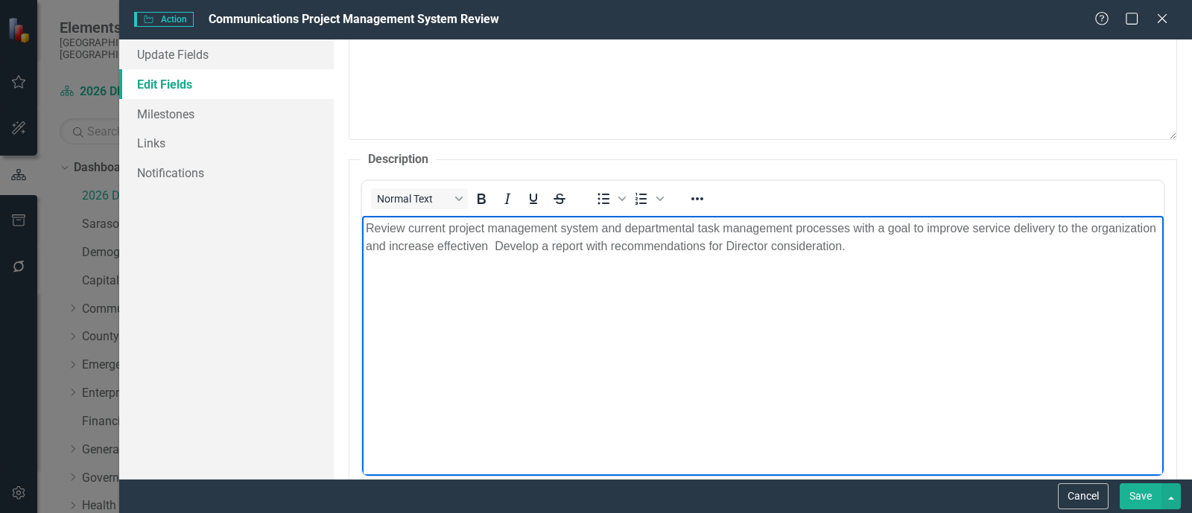
drag, startPoint x: 542, startPoint y: 253, endPoint x: 523, endPoint y: 251, distance: 19.4
click at [541, 253] on p "Review current project management system and departmental task management proce…" at bounding box center [763, 237] width 794 height 36
click at [507, 242] on p "Review current project management system and departmental task management proce…" at bounding box center [763, 237] width 794 height 36
click at [551, 291] on body "Review current project management system and departmental task management proce…" at bounding box center [763, 327] width 802 height 224
drag, startPoint x: 857, startPoint y: 224, endPoint x: 554, endPoint y: 243, distance: 303.1
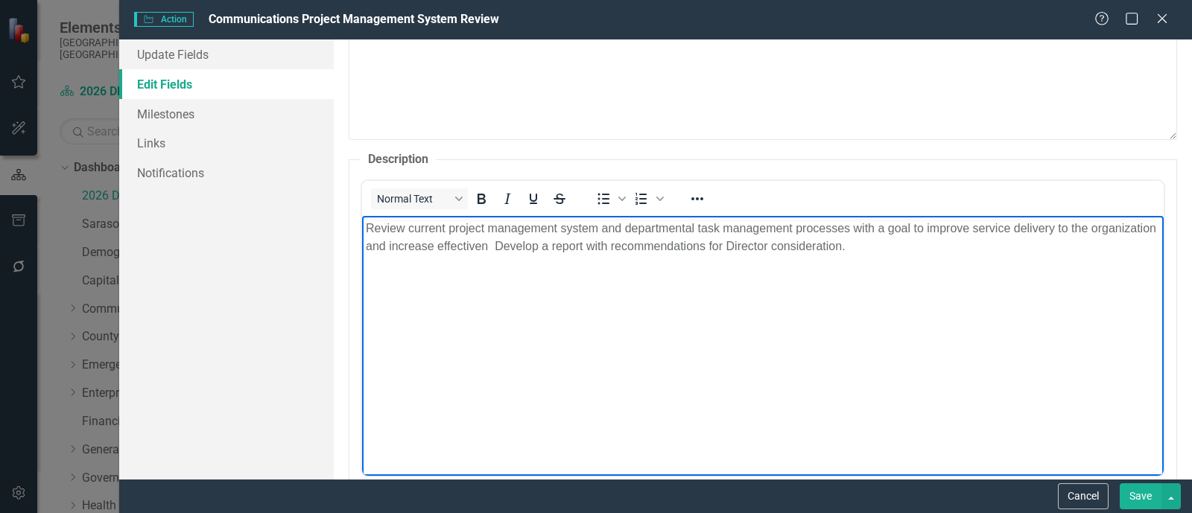
click at [554, 243] on p "Review current project management system and departmental task management proce…" at bounding box center [763, 237] width 794 height 36
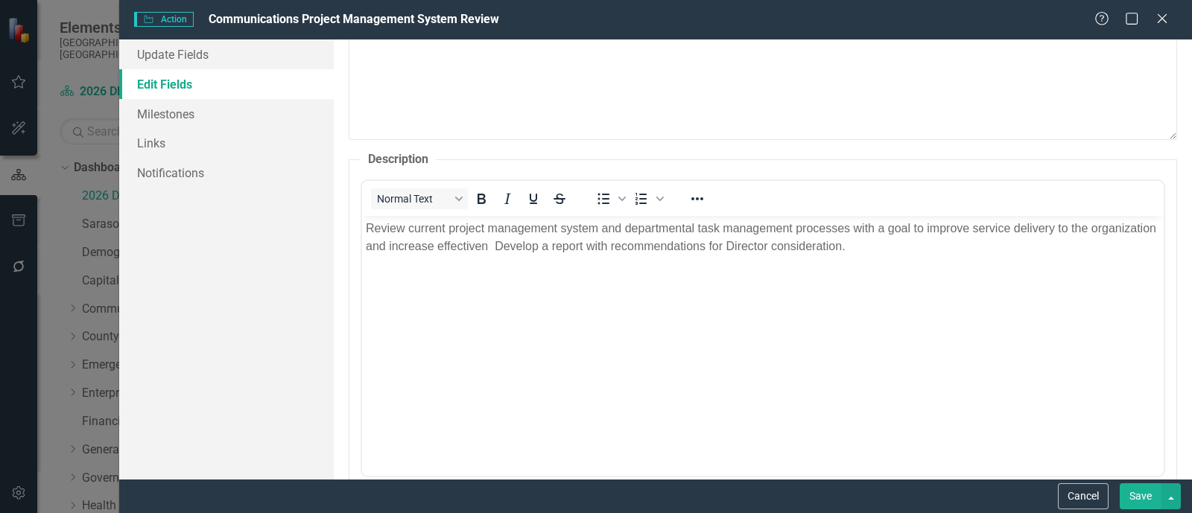
click at [1046, 203] on div "Normal Text To open the popup, press Shift+Enter To open the popup, press Shift…" at bounding box center [763, 198] width 802 height 29
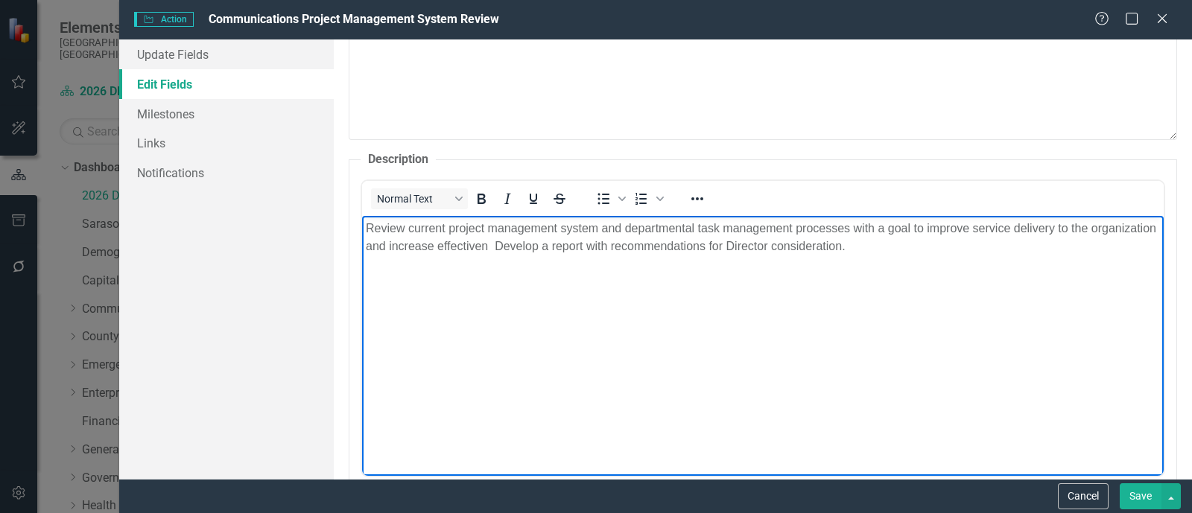
click at [915, 224] on p "Review current project management system and departmental task management proce…" at bounding box center [763, 237] width 794 height 36
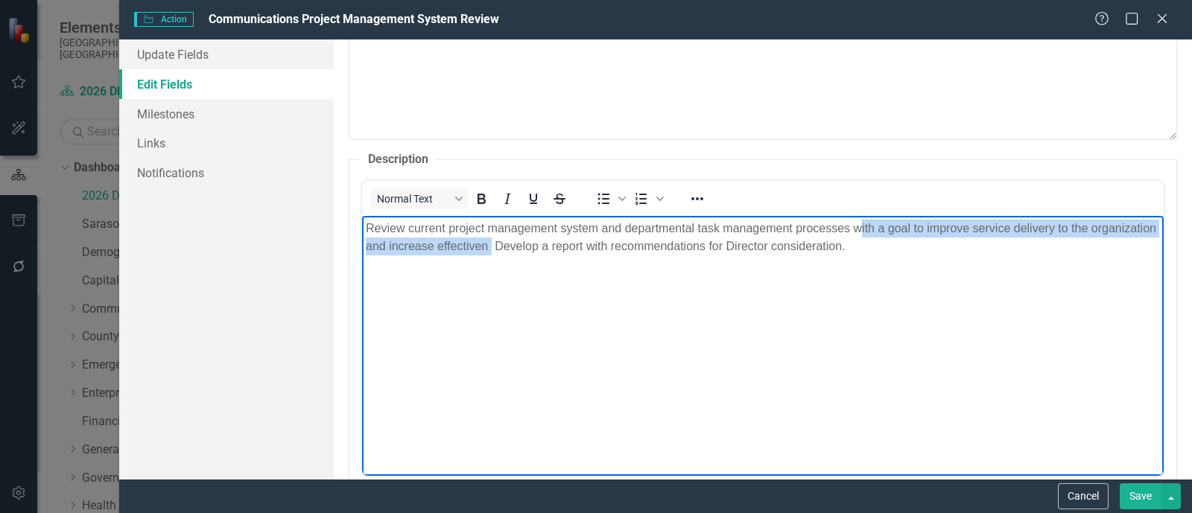
drag, startPoint x: 859, startPoint y: 229, endPoint x: 560, endPoint y: 259, distance: 300.2
click at [560, 259] on body "Review current project management system and departmental task management proce…" at bounding box center [763, 327] width 802 height 224
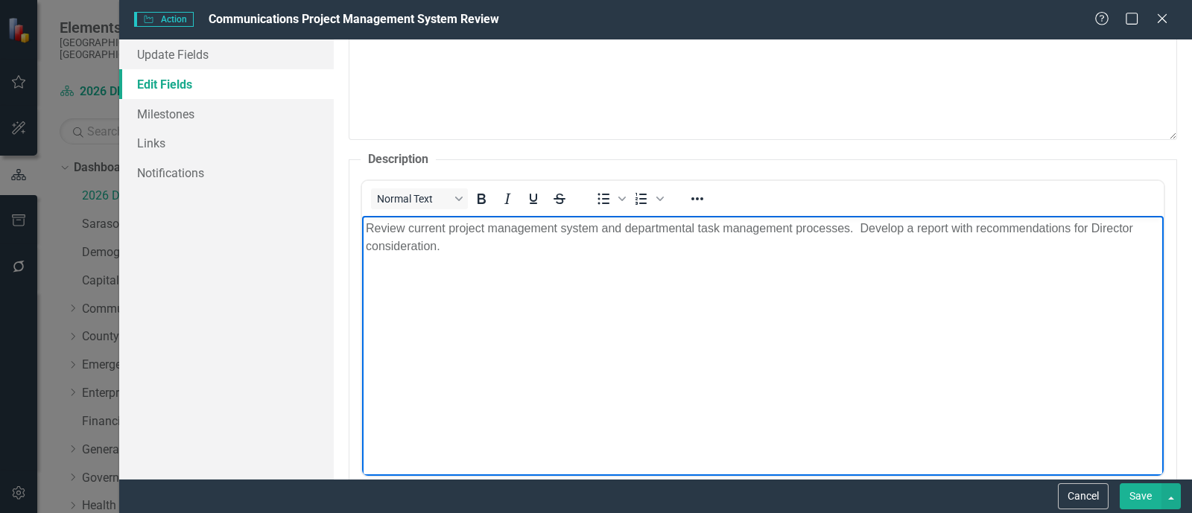
click at [475, 259] on body "Review current project management system and departmental task management proce…" at bounding box center [763, 327] width 802 height 224
drag, startPoint x: 479, startPoint y: 247, endPoint x: 355, endPoint y: 218, distance: 127.6
click at [362, 218] on html "Review current project management system and departmental task management proce…" at bounding box center [763, 327] width 802 height 224
copy p "Review current project management system and departmental task management proce…"
click at [665, 308] on body "Review current project management system and departmental task management proce…" at bounding box center [763, 327] width 802 height 224
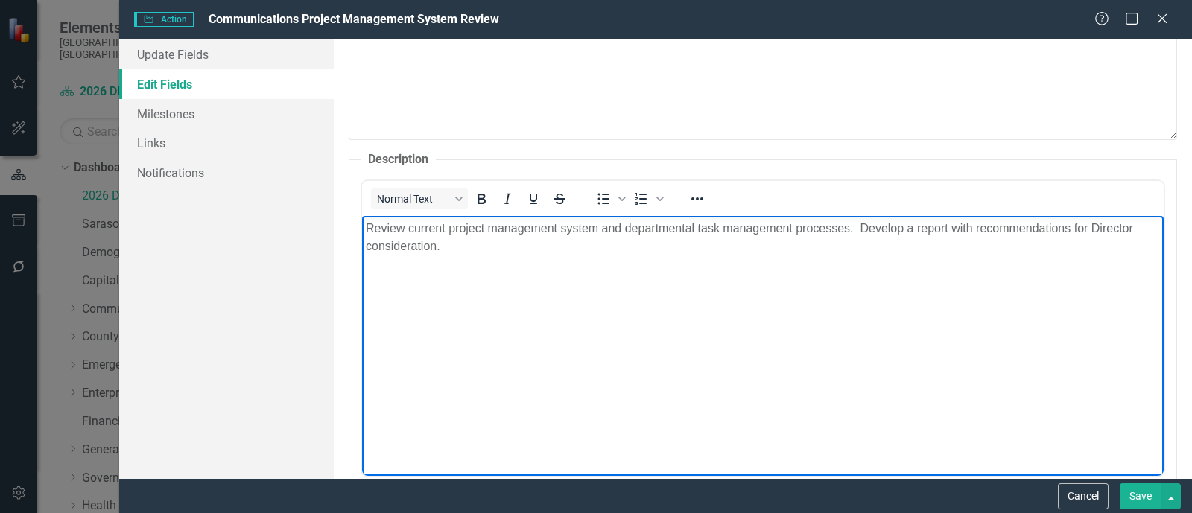
click at [618, 302] on body "Review current project management system and departmental task management proce…" at bounding box center [763, 327] width 802 height 224
click at [789, 236] on p "Review current project management system and departmental task management proce…" at bounding box center [763, 237] width 794 height 36
drag, startPoint x: 974, startPoint y: 227, endPoint x: 1004, endPoint y: 226, distance: 29.8
click at [975, 227] on p "Review current project management system and departmental task management proce…" at bounding box center [763, 237] width 794 height 36
click at [583, 337] on body "Review current project management system and departmental task management proce…" at bounding box center [763, 327] width 802 height 224
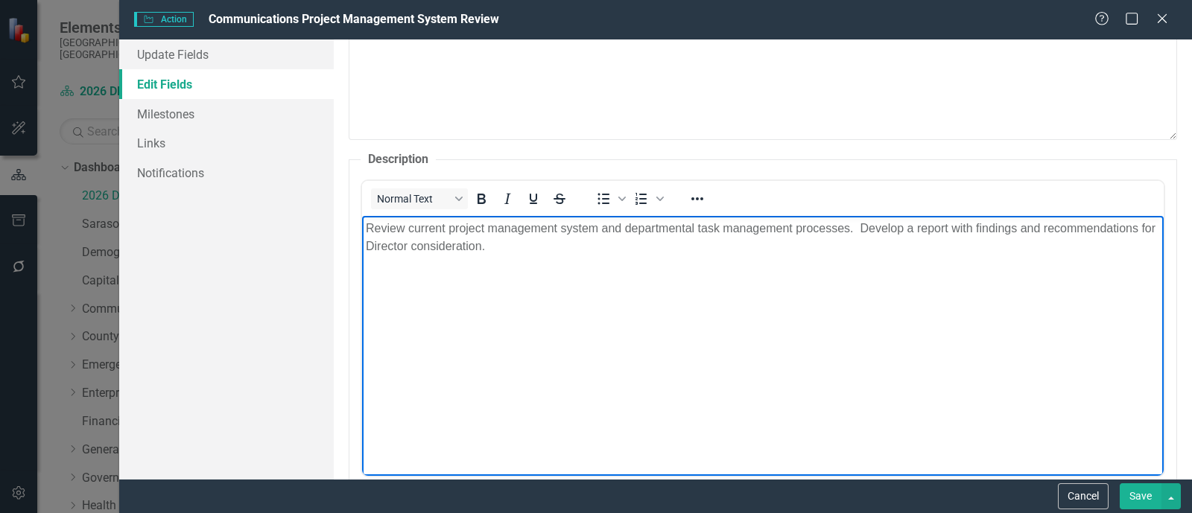
click at [272, 302] on div "Update Fields Edit Fields Milestones Links Notifications" at bounding box center [226, 259] width 215 height 440
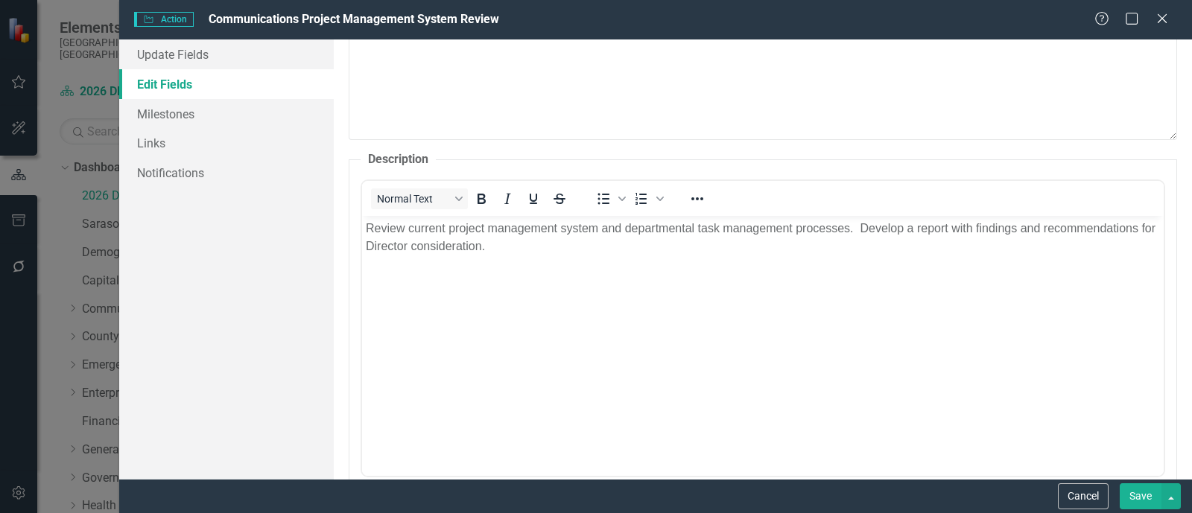
click at [1141, 498] on button "Save" at bounding box center [1141, 497] width 42 height 26
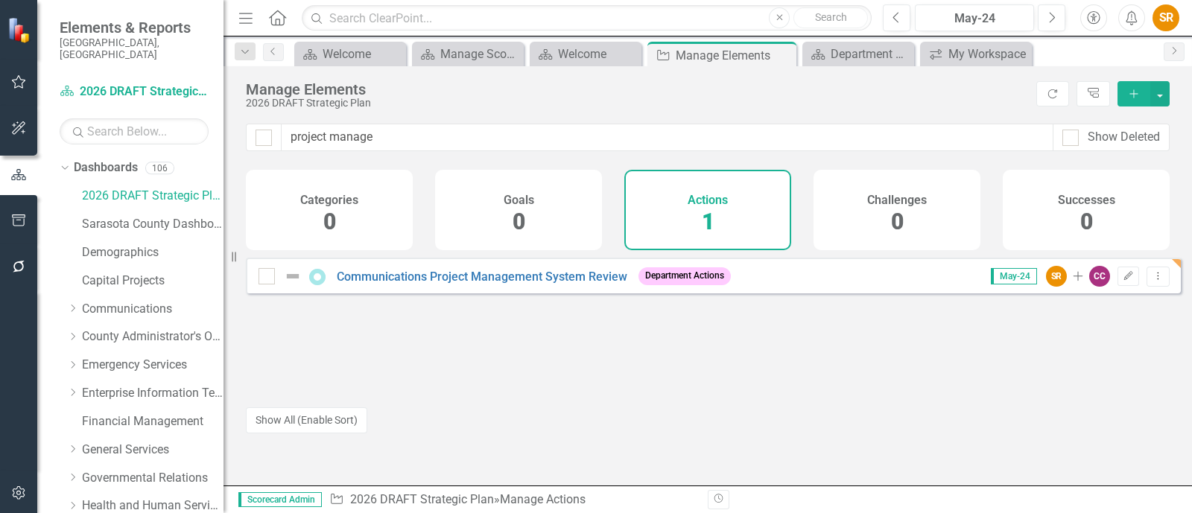
click at [728, 350] on div "Communications Project Management System Review Department Actions May-24 SR Ad…" at bounding box center [713, 326] width 935 height 136
click at [654, 369] on div "Communications Project Management System Review Department Actions May-24 SR Ad…" at bounding box center [713, 326] width 935 height 136
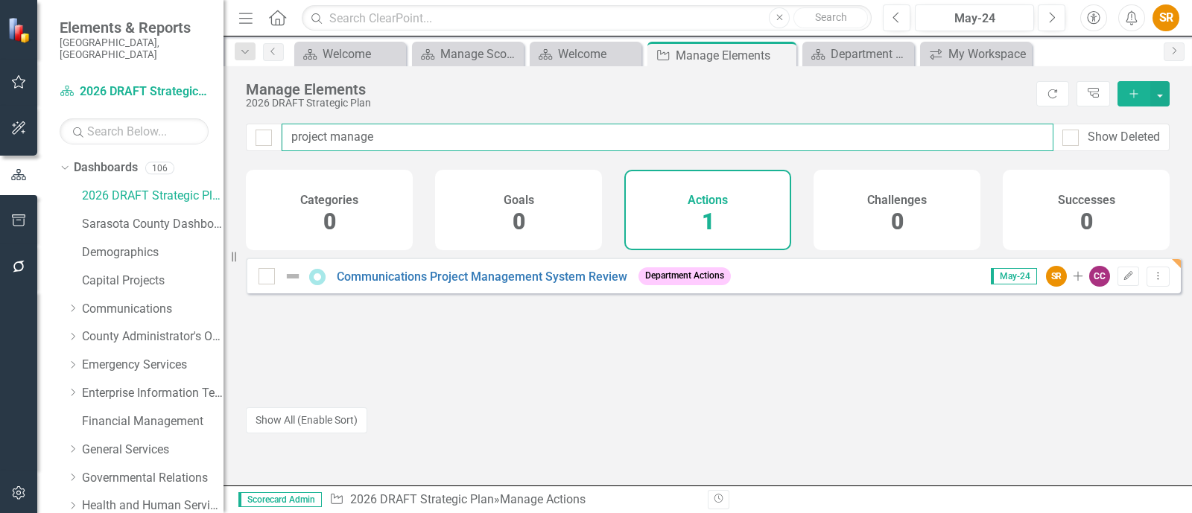
drag, startPoint x: 411, startPoint y: 133, endPoint x: 210, endPoint y: 126, distance: 201.3
click at [210, 126] on div "Elements & Reports [GEOGRAPHIC_DATA], [GEOGRAPHIC_DATA] Dashboard 2026 DRAFT St…" at bounding box center [596, 256] width 1192 height 513
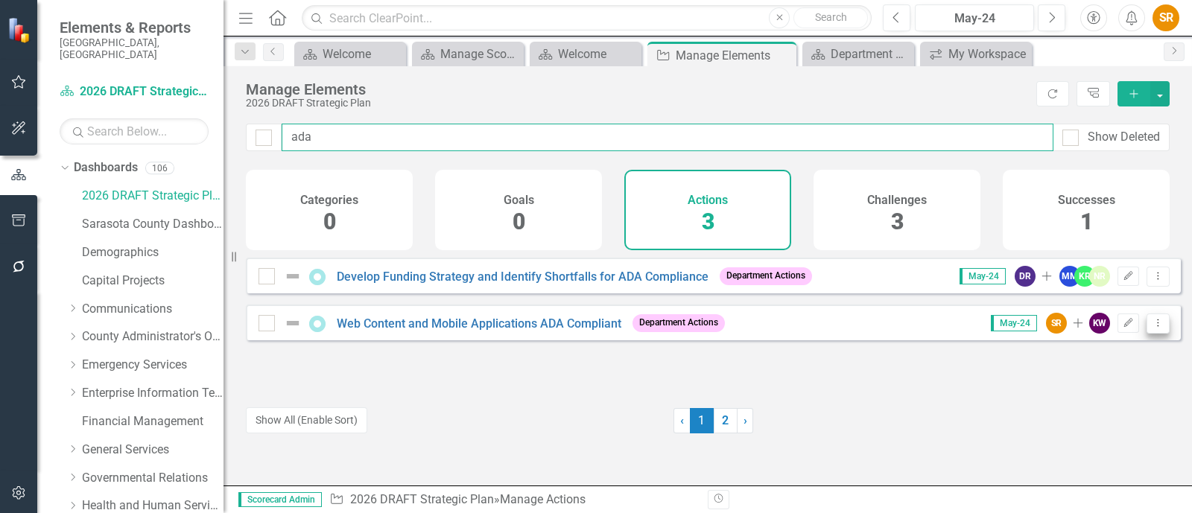
type input "ada"
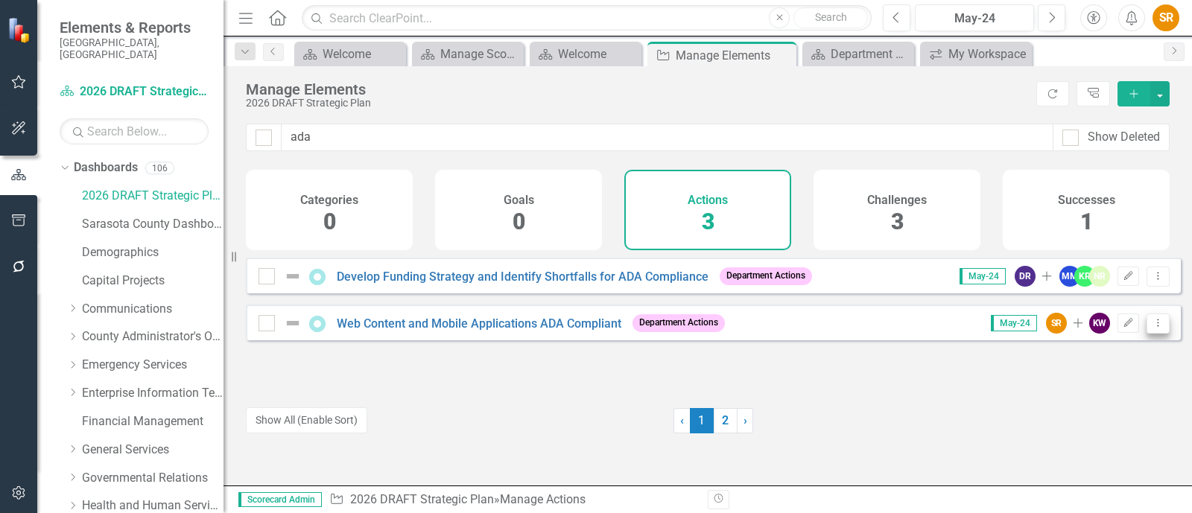
click at [1152, 328] on icon "Dropdown Menu" at bounding box center [1158, 323] width 13 height 10
click at [1115, 441] on link "Trash Delete Action" at bounding box center [1097, 442] width 122 height 28
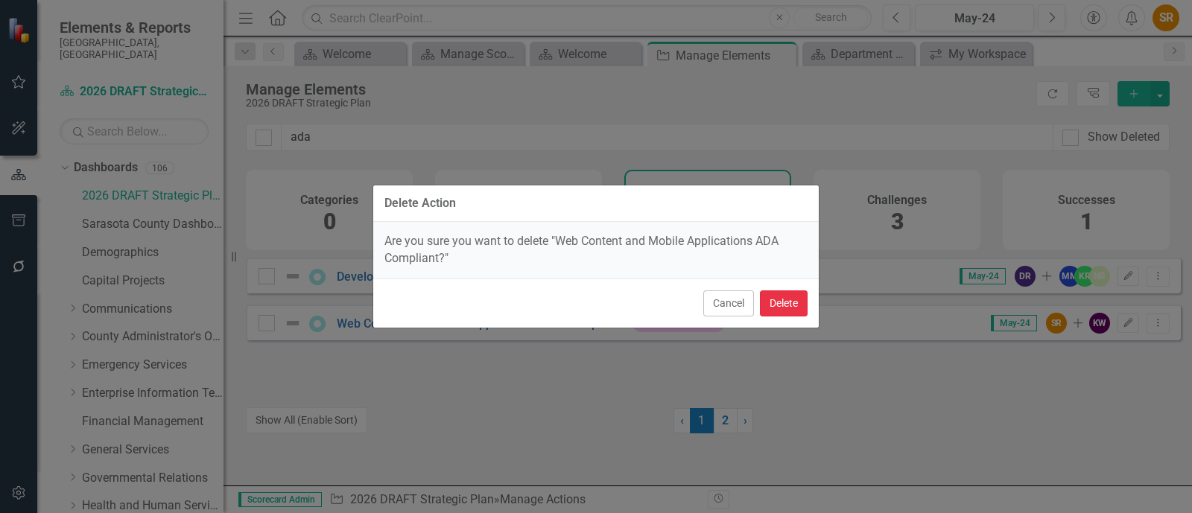
click at [782, 299] on button "Delete" at bounding box center [784, 304] width 48 height 26
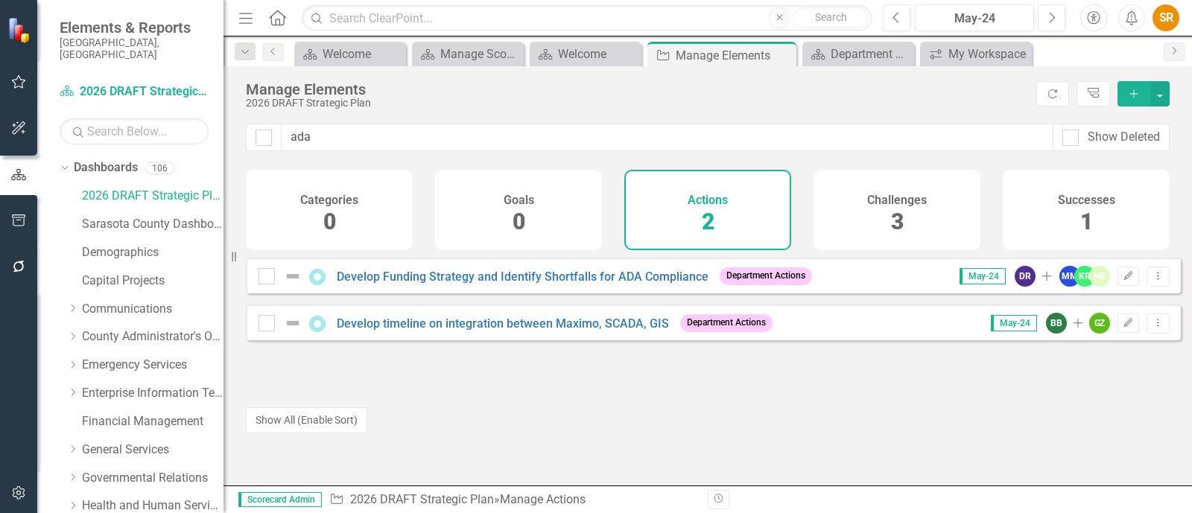
click at [746, 404] on div "Develop Funding Strategy and Identify Shortfalls for ADA Compliance Department …" at bounding box center [713, 353] width 935 height 191
click at [585, 386] on div "Develop Funding Strategy and Identify Shortfalls for ADA Compliance Department …" at bounding box center [713, 326] width 935 height 136
click at [411, 399] on div "Develop Funding Strategy and Identify Shortfalls for ADA Compliance Department …" at bounding box center [713, 353] width 935 height 191
drag, startPoint x: 559, startPoint y: 431, endPoint x: 548, endPoint y: 428, distance: 11.1
click at [559, 431] on div at bounding box center [713, 423] width 935 height 21
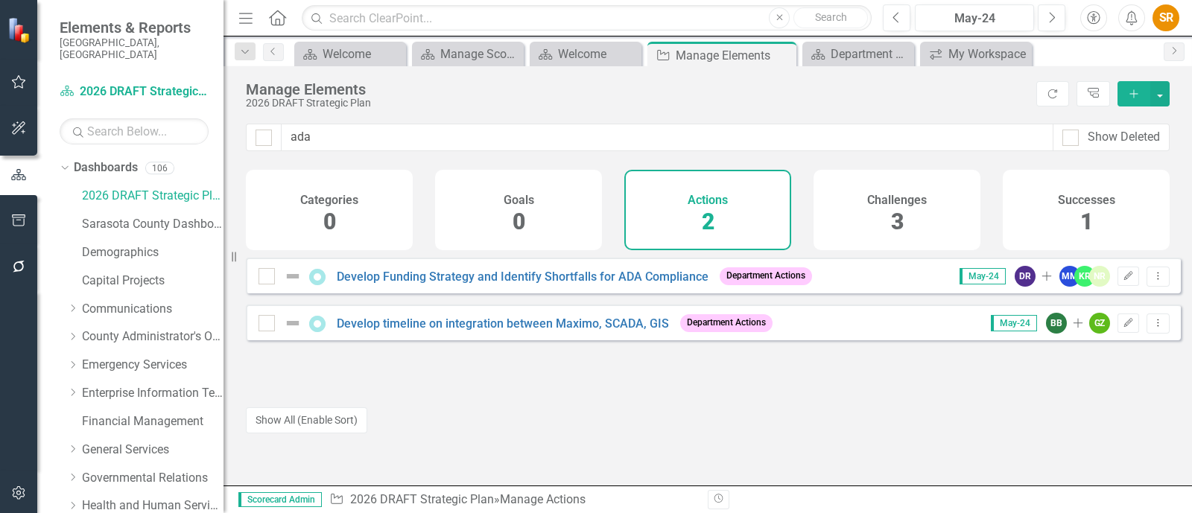
click at [548, 430] on div at bounding box center [713, 423] width 935 height 21
click at [119, 159] on link "Dashboards" at bounding box center [106, 167] width 64 height 17
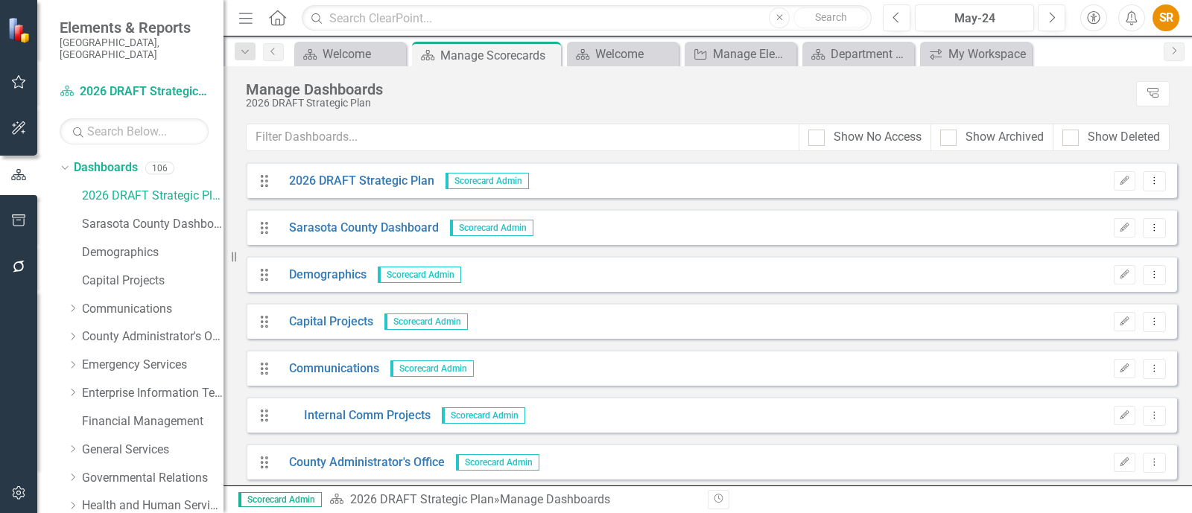
click at [466, 177] on span "Scorecard Admin" at bounding box center [487, 181] width 83 height 16
click at [337, 180] on link "2026 DRAFT Strategic Plan" at bounding box center [356, 181] width 156 height 17
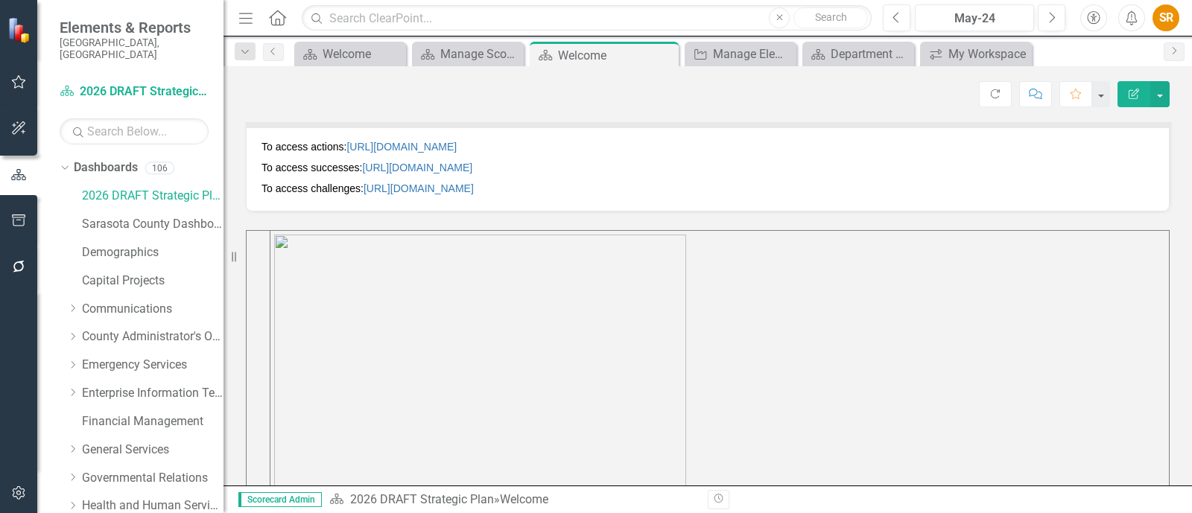
scroll to position [422, 0]
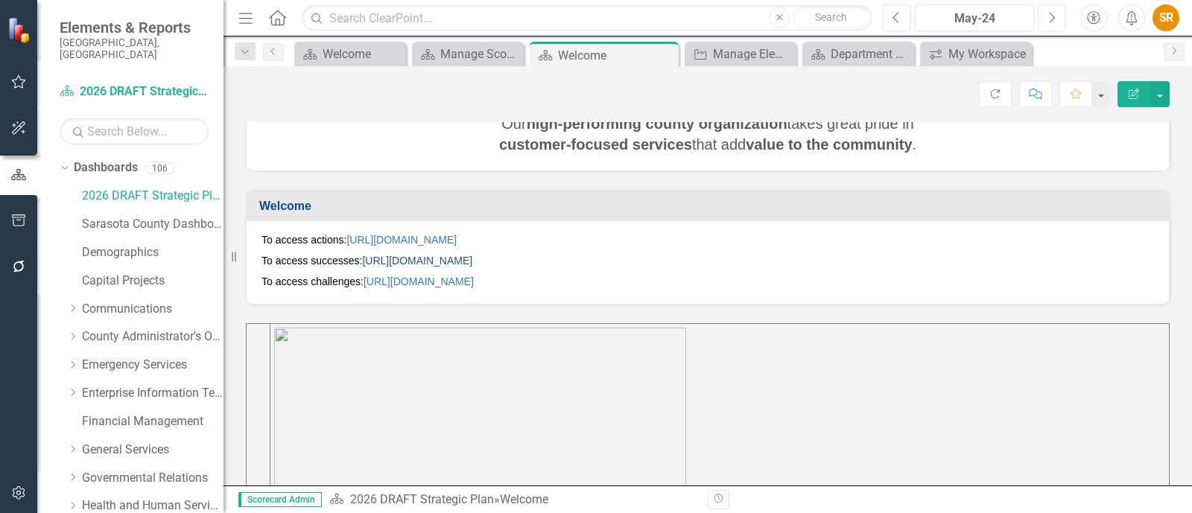
click at [472, 259] on link "[URL][DOMAIN_NAME]" at bounding box center [417, 261] width 110 height 12
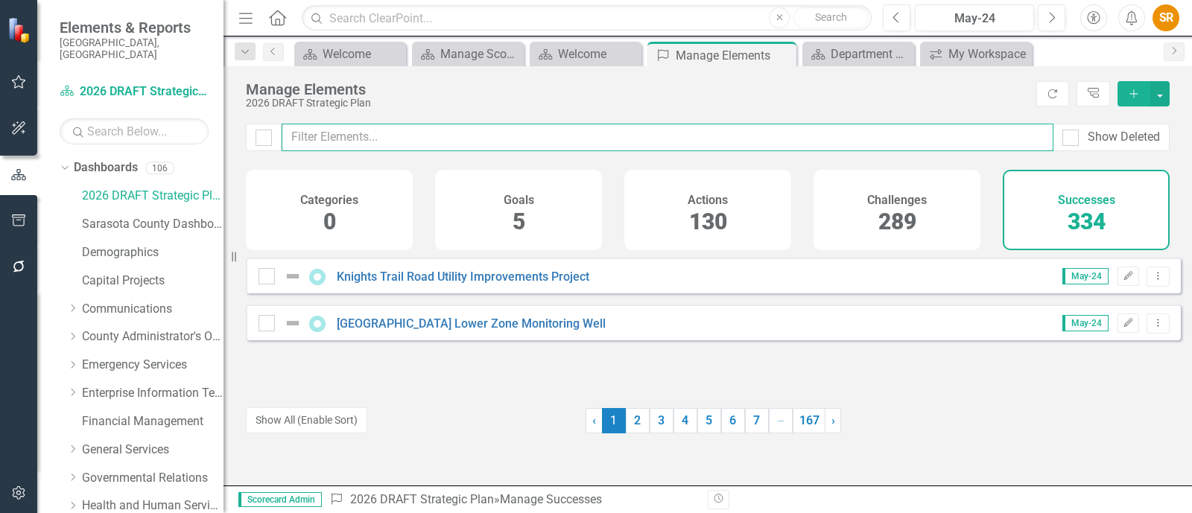
click at [389, 130] on input "text" at bounding box center [668, 138] width 772 height 28
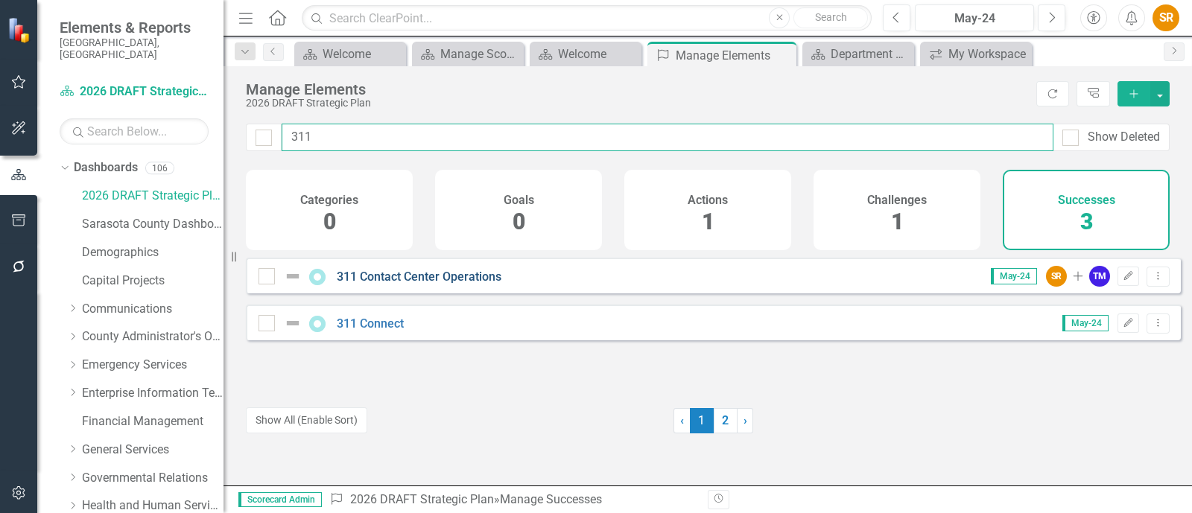
type input "311"
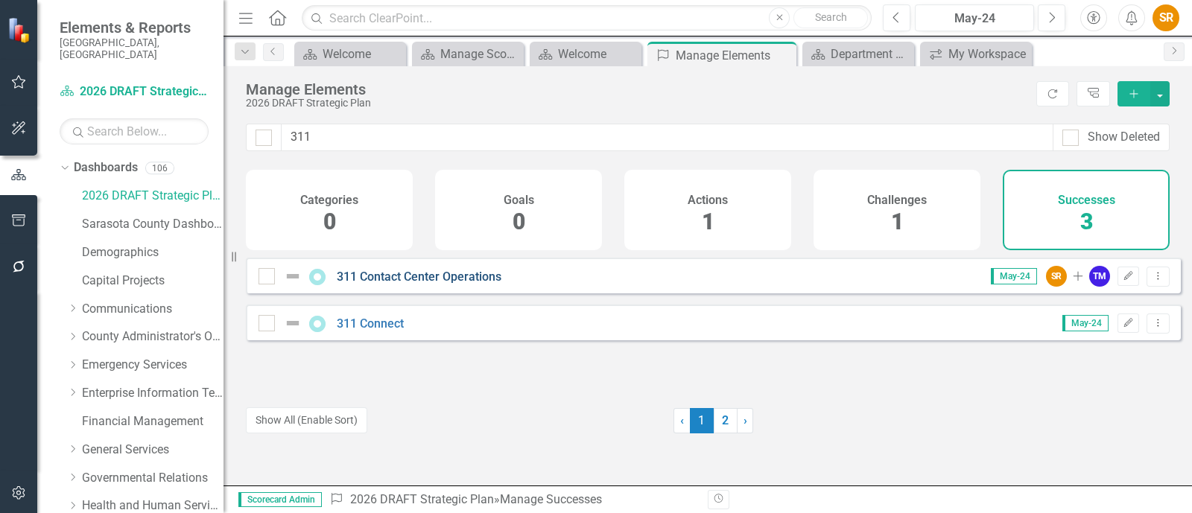
click at [434, 284] on link "311 Contact Center Operations" at bounding box center [419, 277] width 165 height 14
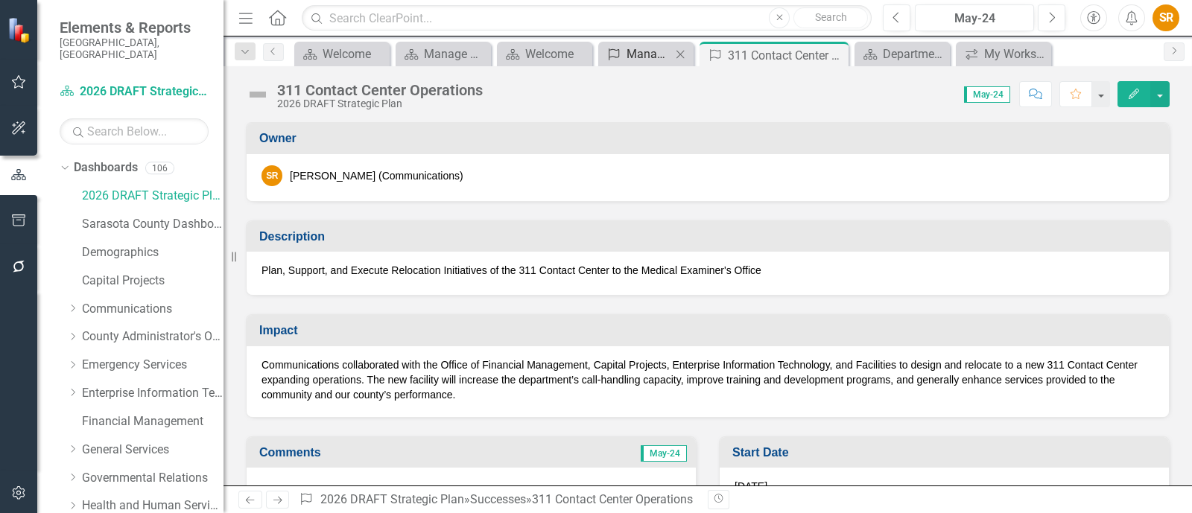
click at [633, 51] on div "Manage Elements" at bounding box center [649, 54] width 45 height 19
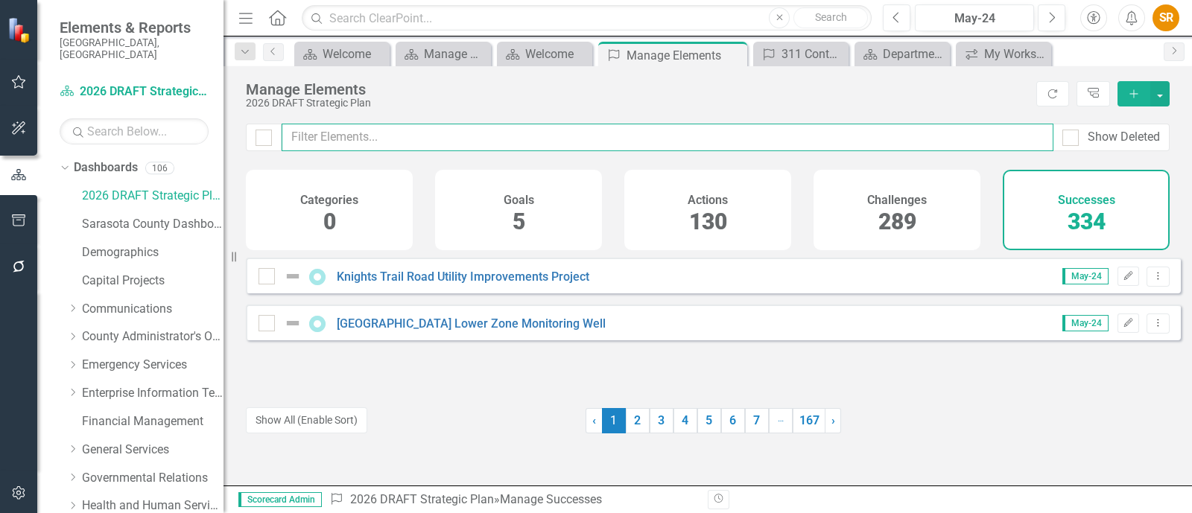
click at [420, 139] on input "text" at bounding box center [668, 138] width 772 height 28
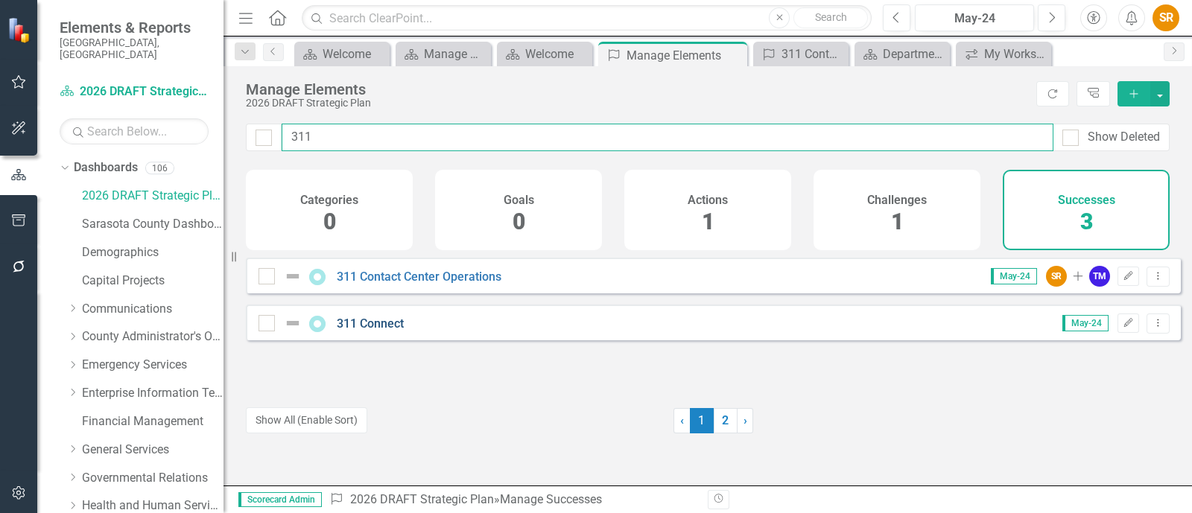
type input "311"
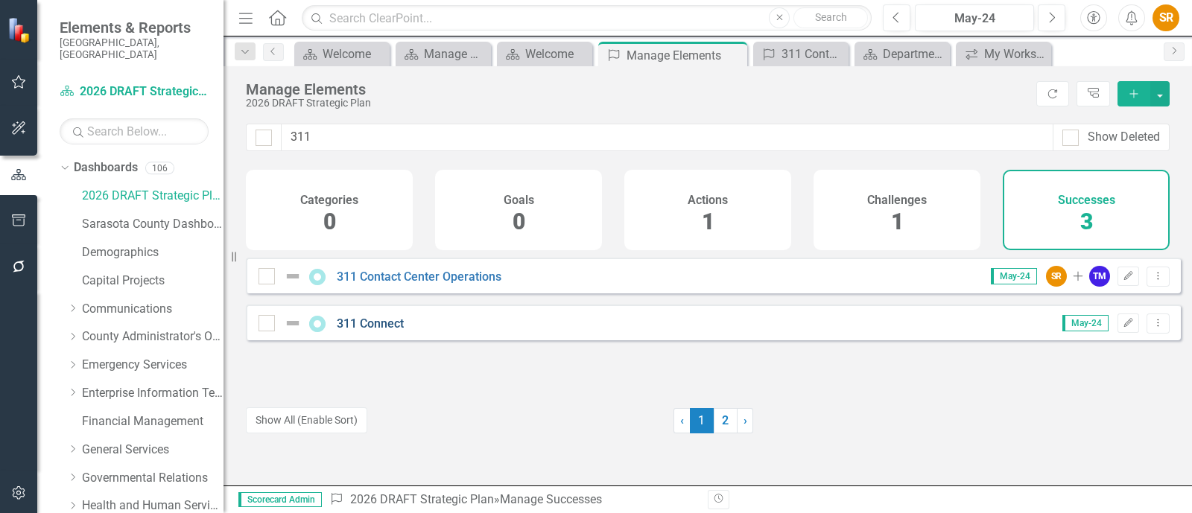
click at [368, 331] on link "311 Connect" at bounding box center [370, 324] width 67 height 14
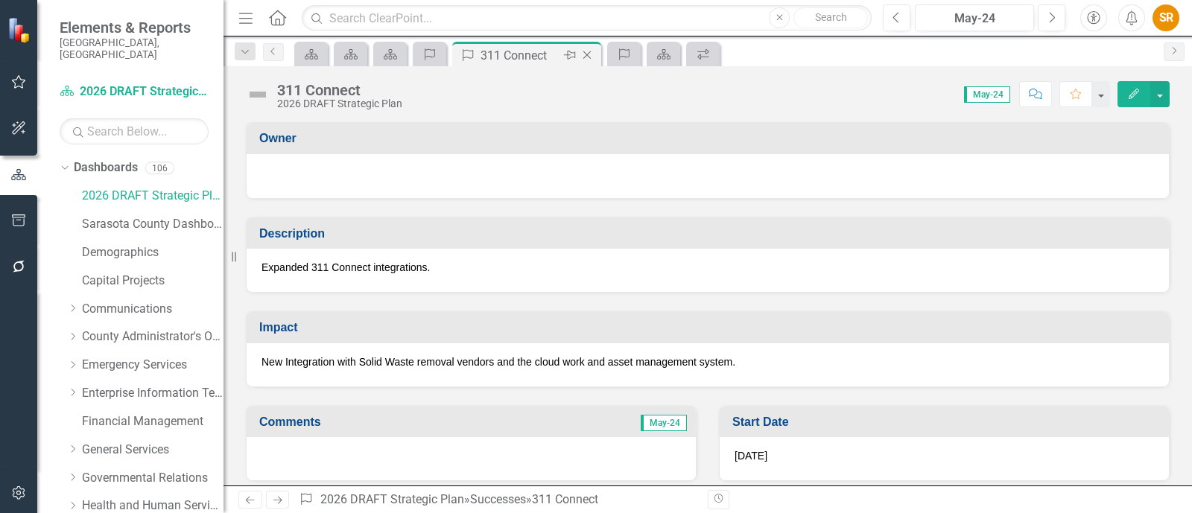
click at [586, 53] on icon "Close" at bounding box center [587, 55] width 15 height 12
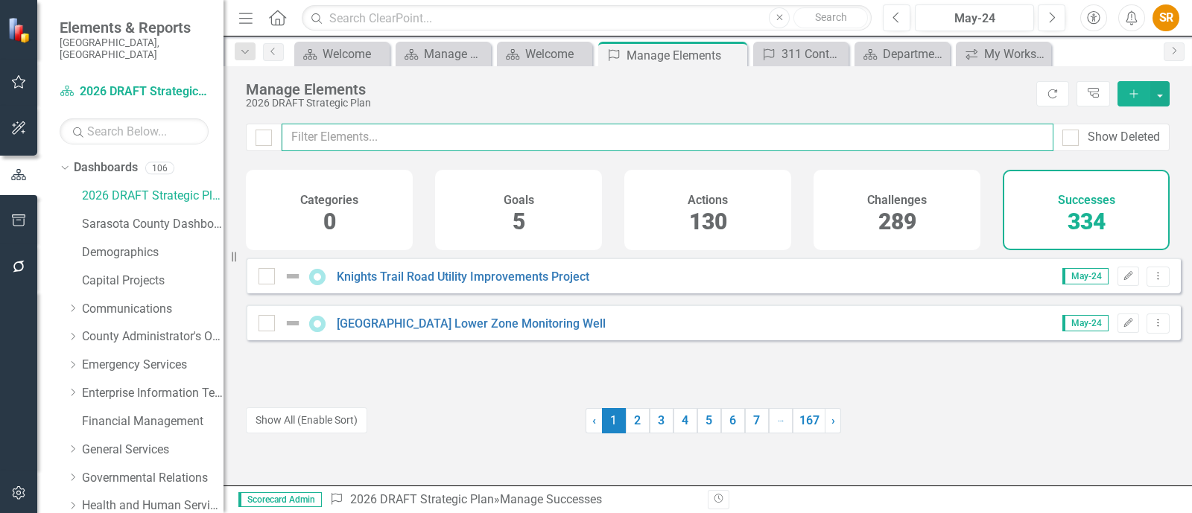
click at [375, 136] on input "text" at bounding box center [668, 138] width 772 height 28
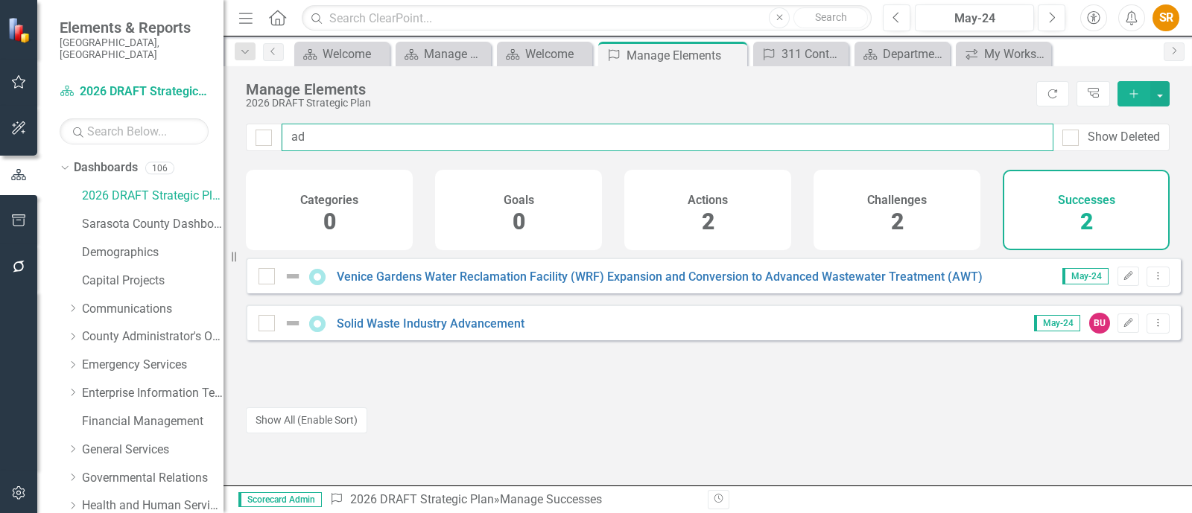
type input "a"
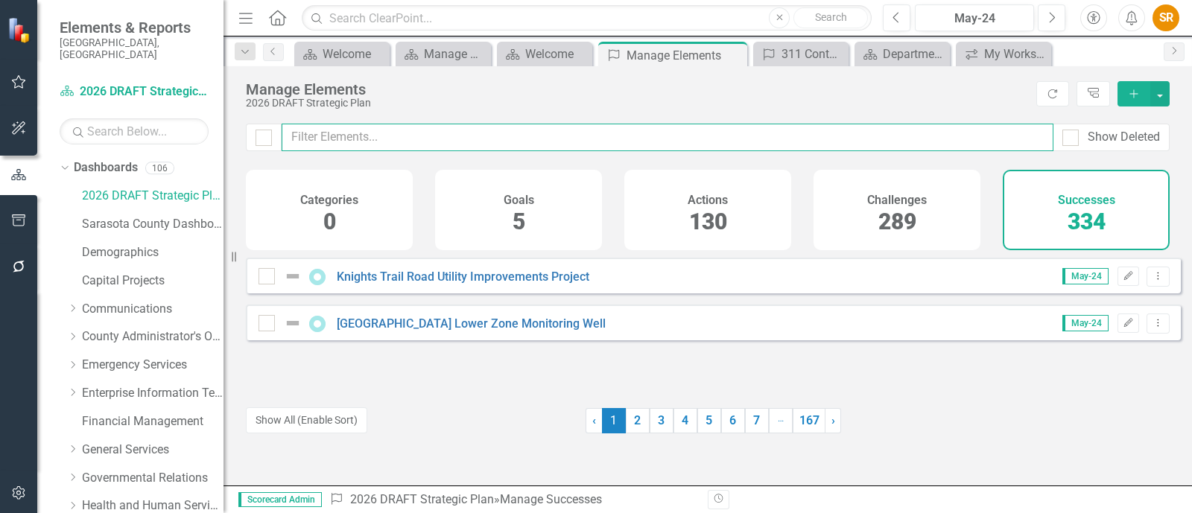
type input "f"
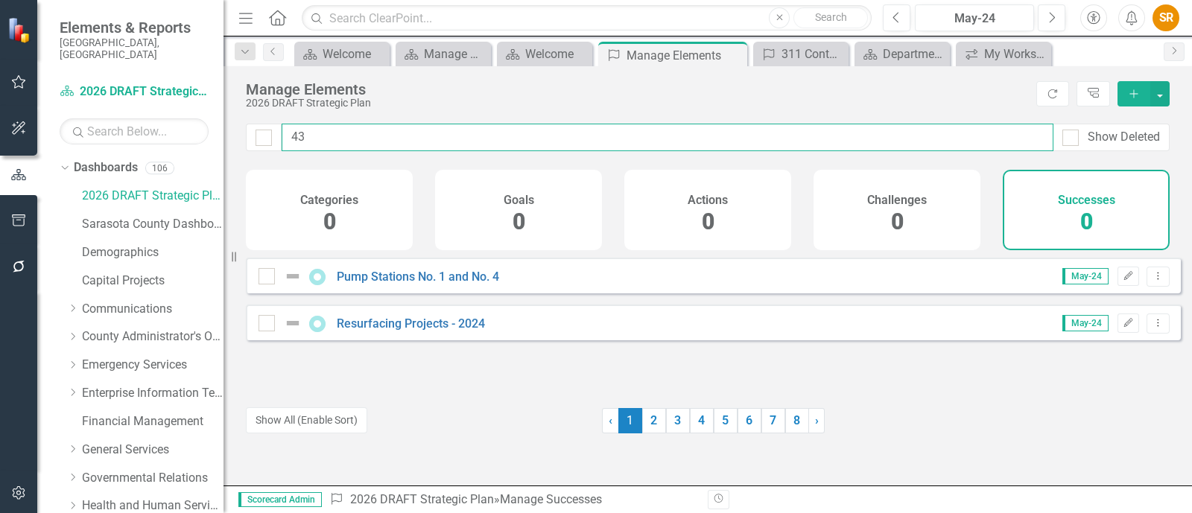
type input "4"
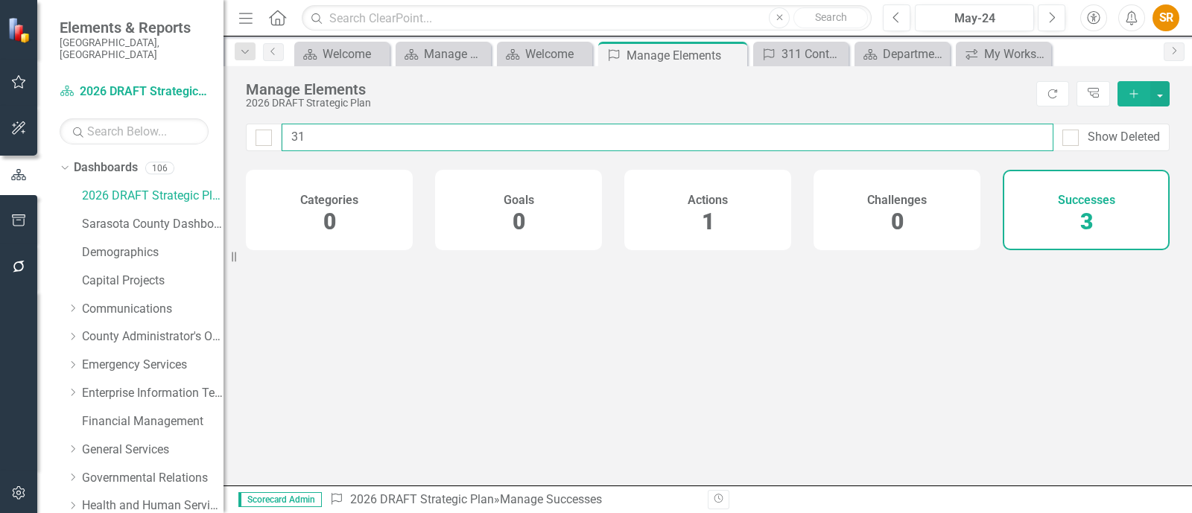
type input "3"
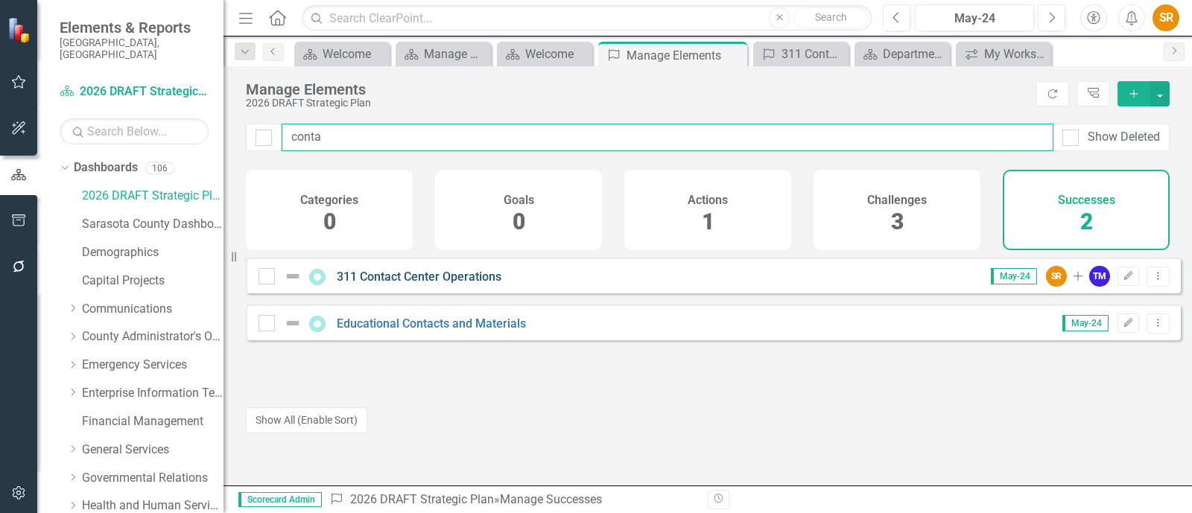
type input "conta"
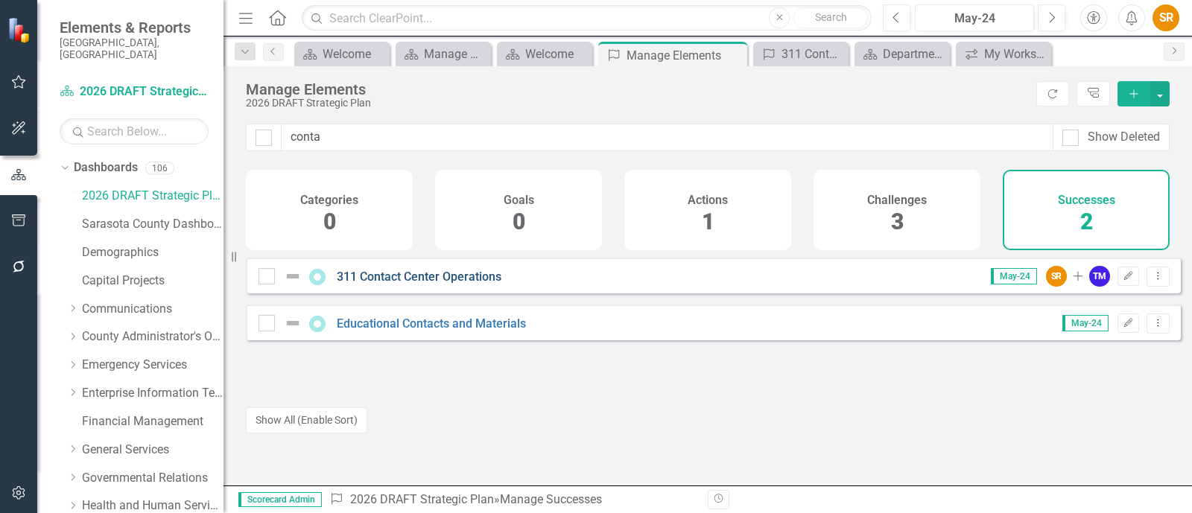
click at [425, 284] on link "311 Contact Center Operations" at bounding box center [419, 277] width 165 height 14
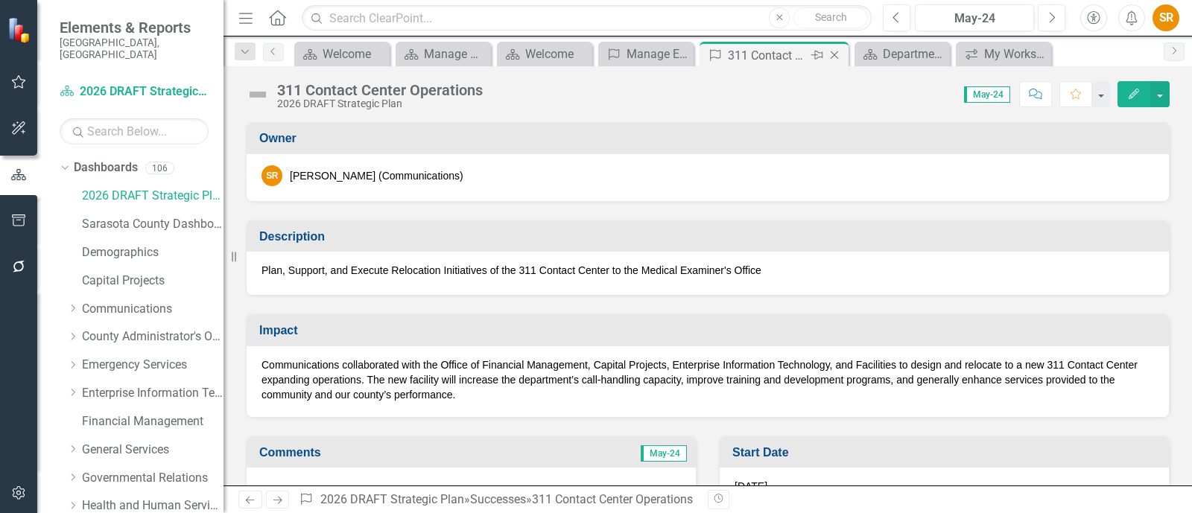
click at [828, 50] on icon "Close" at bounding box center [834, 55] width 15 height 12
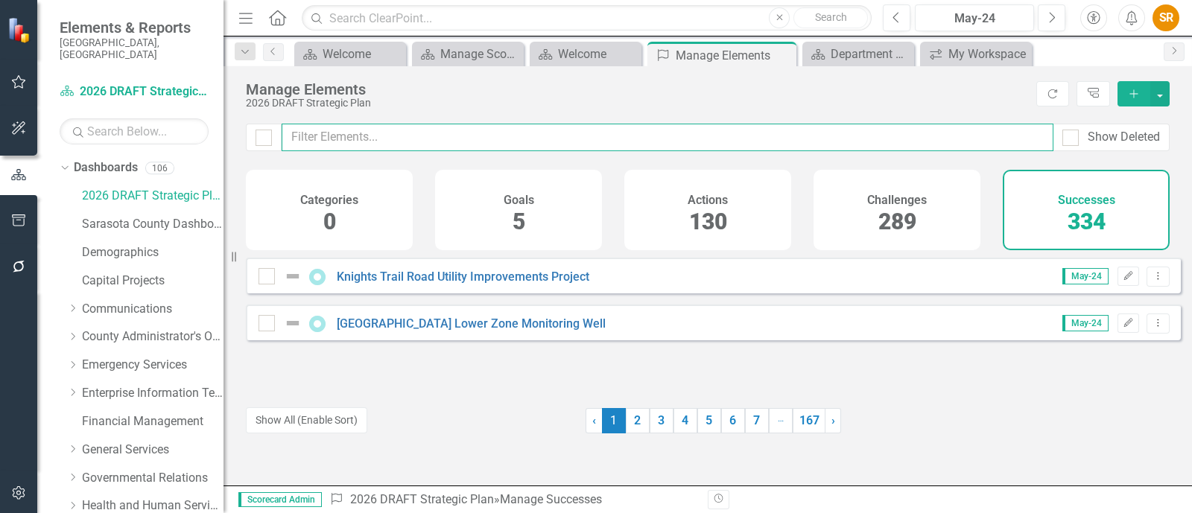
click at [436, 139] on input "text" at bounding box center [668, 138] width 772 height 28
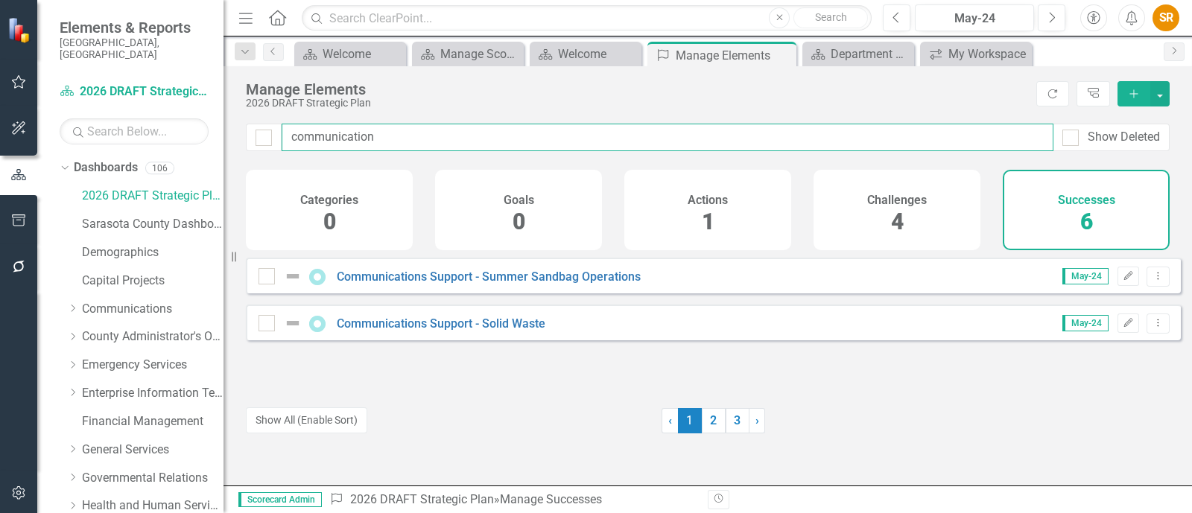
type input "communication"
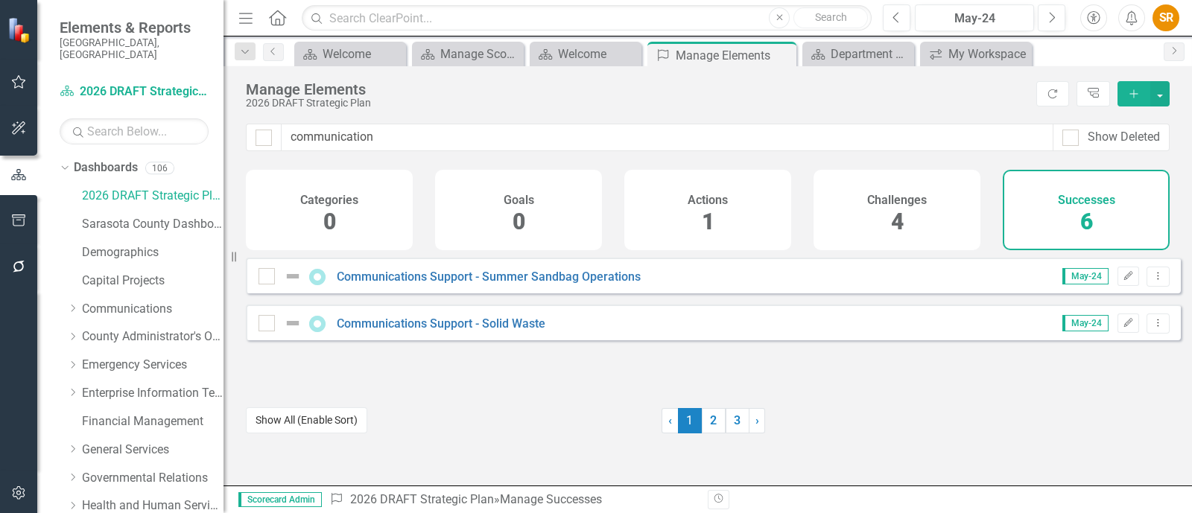
click at [334, 421] on button "Show All (Enable Sort)" at bounding box center [306, 421] width 121 height 26
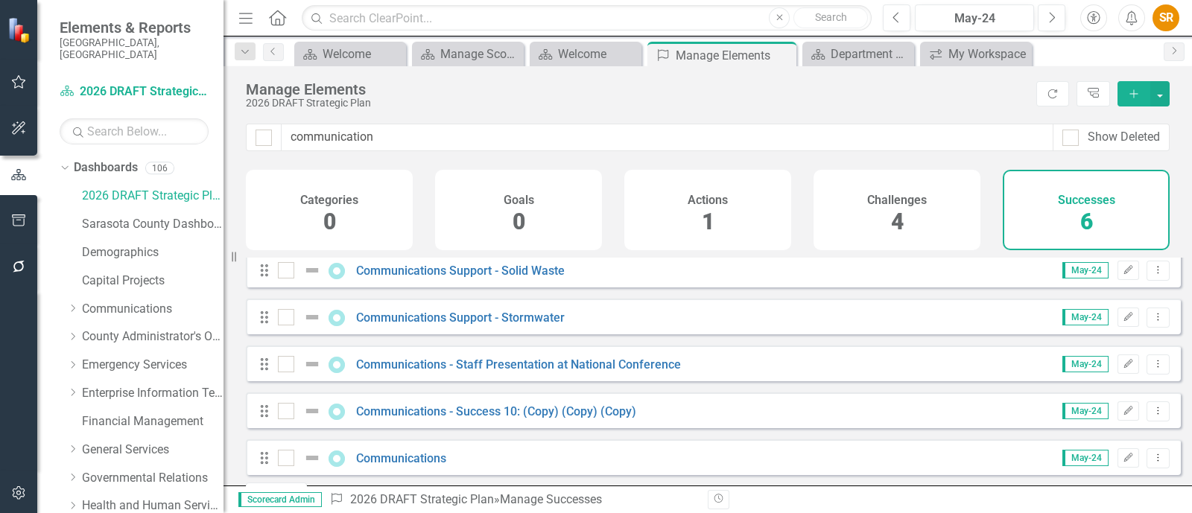
scroll to position [92, 0]
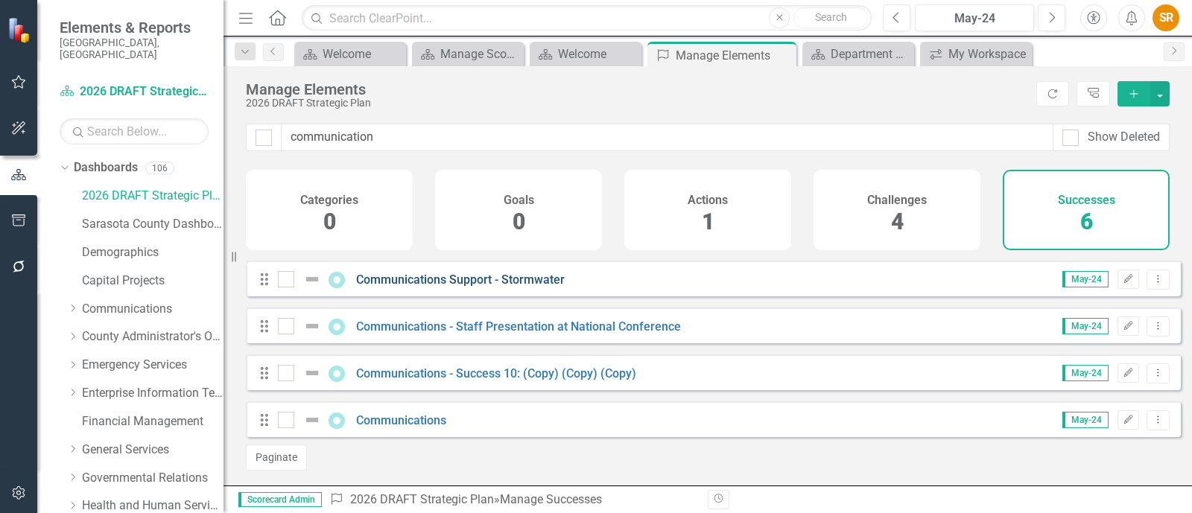
click at [432, 287] on link "Communications Support - Stormwater" at bounding box center [460, 280] width 209 height 14
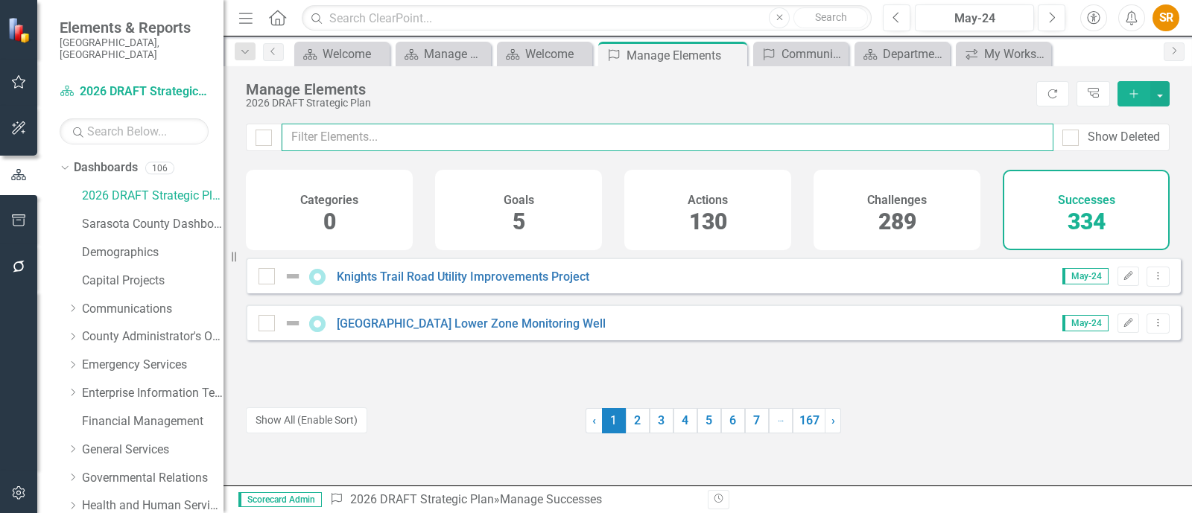
click at [378, 141] on input "text" at bounding box center [668, 138] width 772 height 28
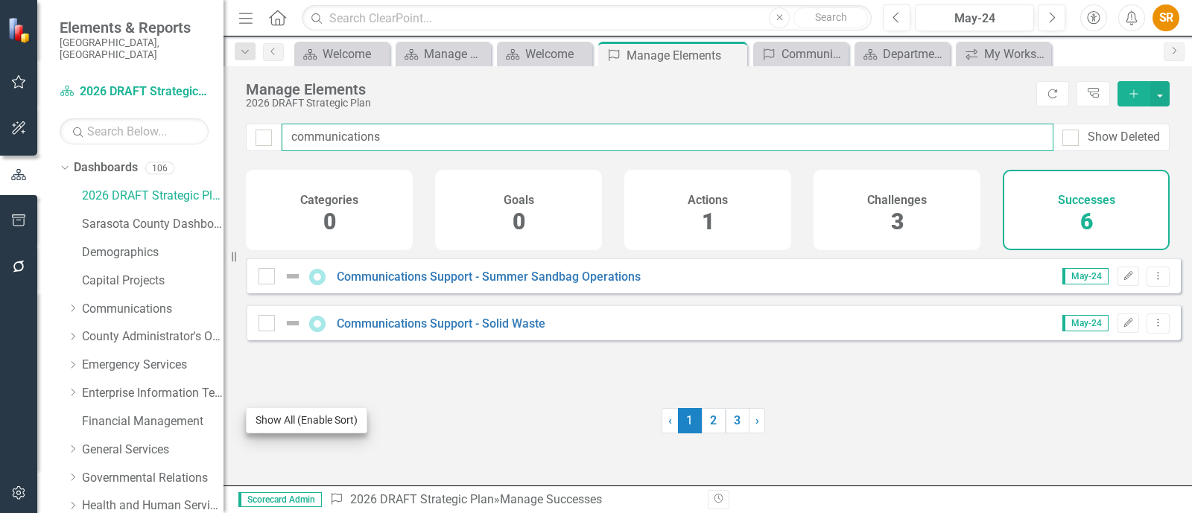
type input "communications"
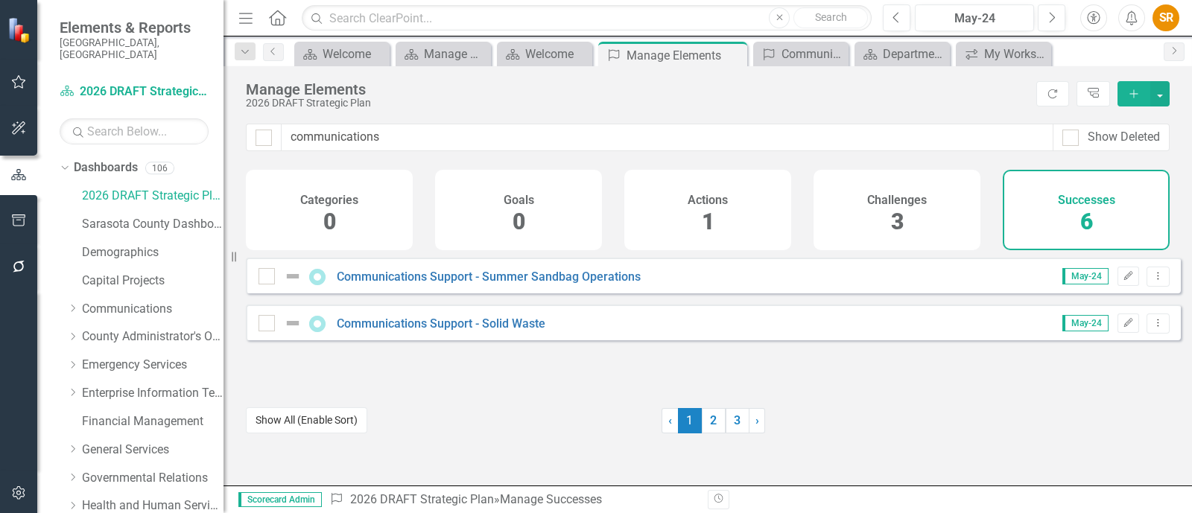
click at [311, 423] on button "Show All (Enable Sort)" at bounding box center [306, 421] width 121 height 26
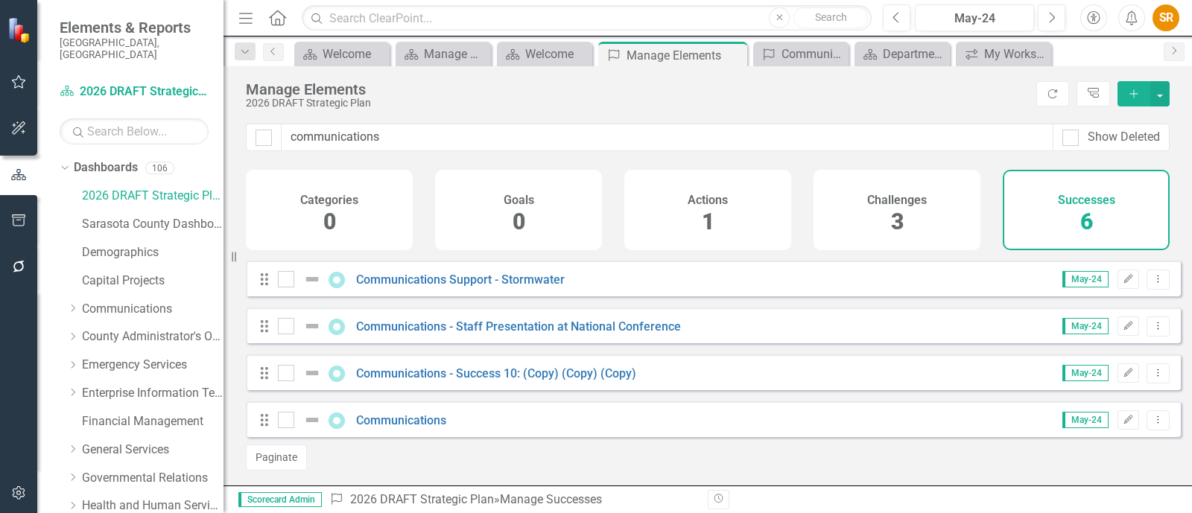
scroll to position [101, 0]
